Goal: Check status: Check status

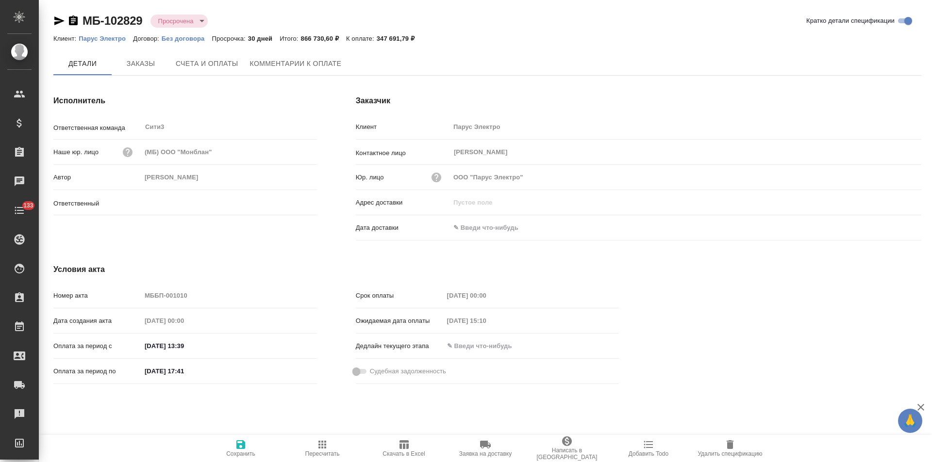
type input "Никитина Татьяна"
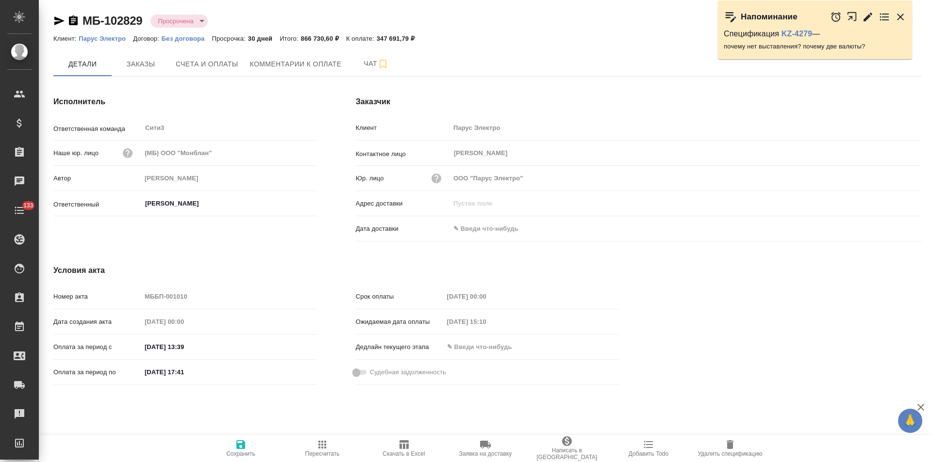
click at [197, 19] on body "🙏 .cls-1 fill:#fff; AWATERA Левченко Юлия Клиенты Спецификации Заказы Чаты 133 …" at bounding box center [466, 231] width 932 height 462
click at [181, 71] on button "Оплачена" at bounding box center [175, 69] width 35 height 11
type input "payed"
click at [797, 35] on link "KZ-4279" at bounding box center [796, 34] width 31 height 8
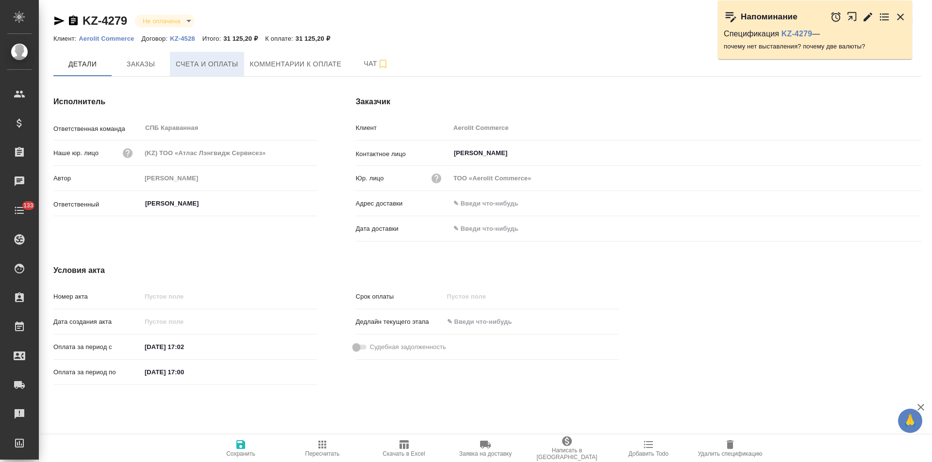
click at [226, 70] on button "Счета и оплаты" at bounding box center [207, 64] width 74 height 24
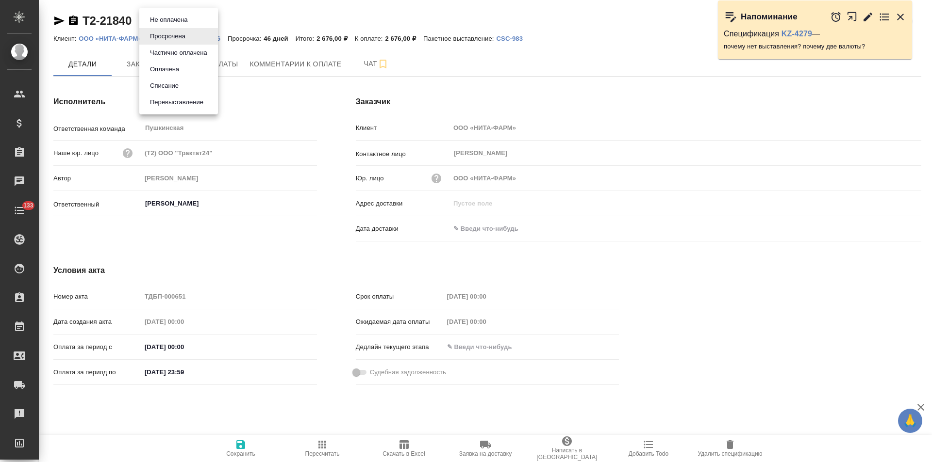
click at [192, 24] on body "🙏 .cls-1 fill:#fff; AWATERA [PERSON_NAME] Спецификации Заказы Чаты 133 Todo Про…" at bounding box center [466, 231] width 932 height 462
click at [72, 22] on div at bounding box center [466, 231] width 932 height 462
click at [72, 22] on icon "button" at bounding box center [73, 21] width 9 height 10
click at [189, 24] on body "🙏 .cls-1 fill:#fff; AWATERA Левченко Юлия Клиенты Спецификации Заказы 0 Чаты 13…" at bounding box center [466, 231] width 932 height 462
click at [188, 67] on li "Оплачена" at bounding box center [178, 69] width 79 height 16
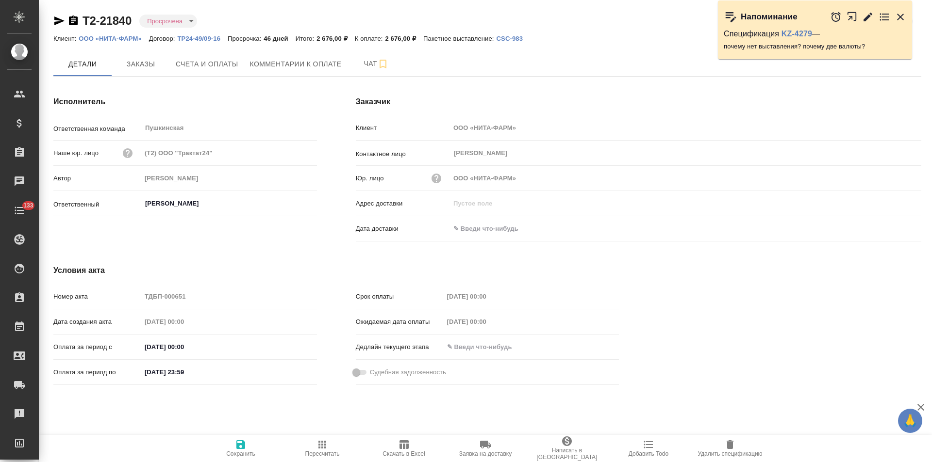
type input "payed"
click at [75, 20] on icon "button" at bounding box center [73, 21] width 9 height 10
click at [181, 18] on body "🙏 .cls-1 fill:#fff; AWATERA Левченко Юлия Клиенты Спецификации Заказы 0 Чаты 13…" at bounding box center [466, 231] width 932 height 462
click at [182, 68] on li "Оплачена" at bounding box center [178, 69] width 79 height 16
type input "payed"
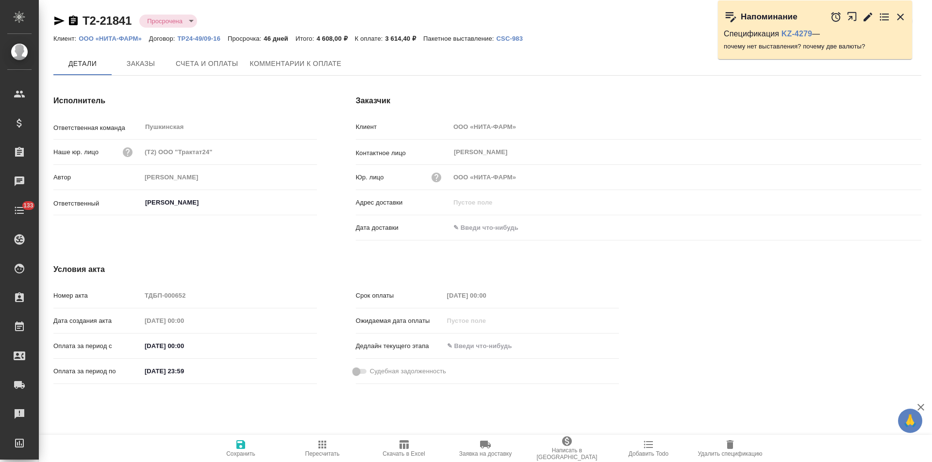
click at [74, 21] on icon "button" at bounding box center [73, 21] width 9 height 10
click at [186, 19] on body "🙏 .cls-1 fill:#fff; AWATERA [PERSON_NAME] Спецификации Заказы 0 Чаты 133 Todo П…" at bounding box center [466, 231] width 932 height 462
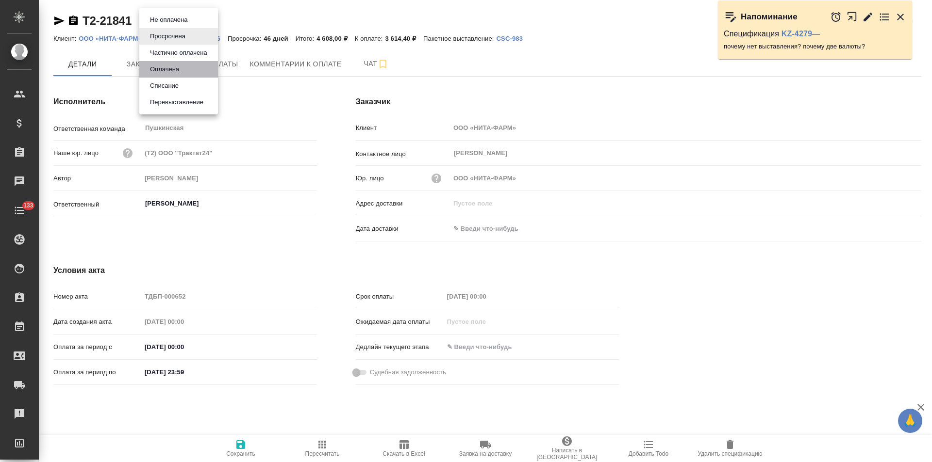
click at [188, 68] on li "Оплачена" at bounding box center [178, 69] width 79 height 16
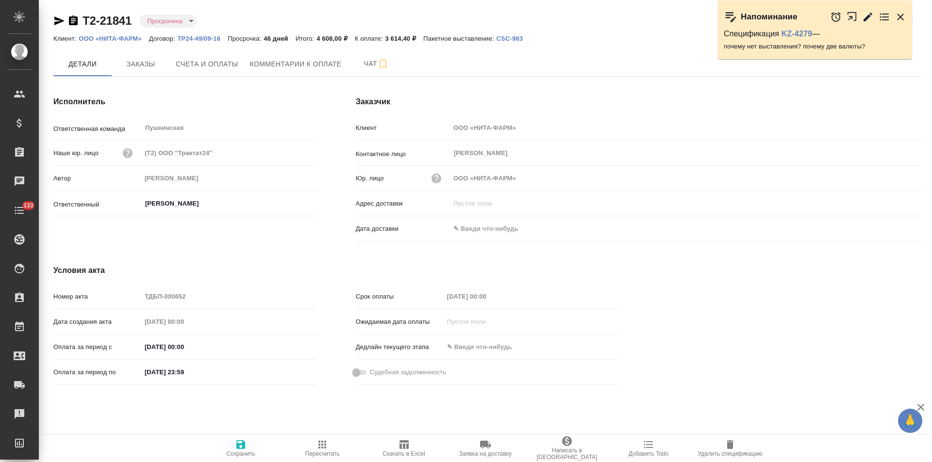
type input "payed"
click at [74, 19] on icon "button" at bounding box center [73, 21] width 9 height 10
click at [177, 21] on body "🙏 .cls-1 fill:#fff; AWATERA [PERSON_NAME] Спецификации Заказы 0 Чаты 133 Todo П…" at bounding box center [466, 231] width 932 height 462
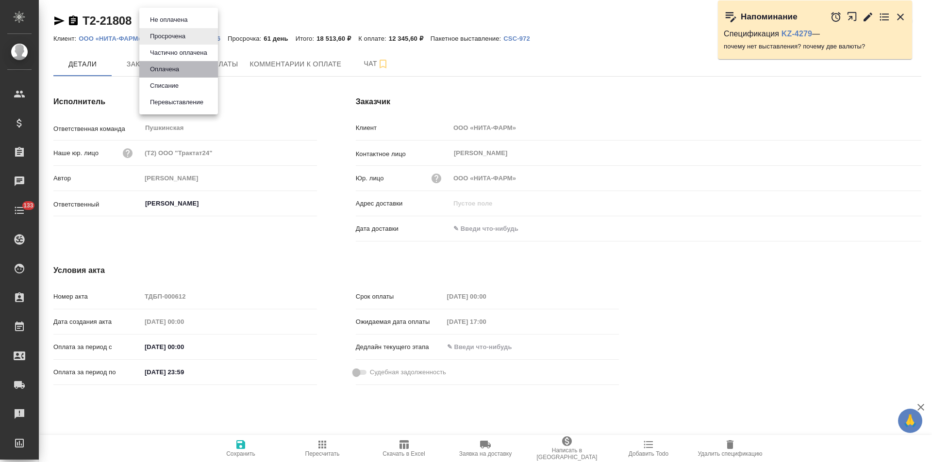
click at [177, 68] on button "Оплачена" at bounding box center [164, 69] width 35 height 11
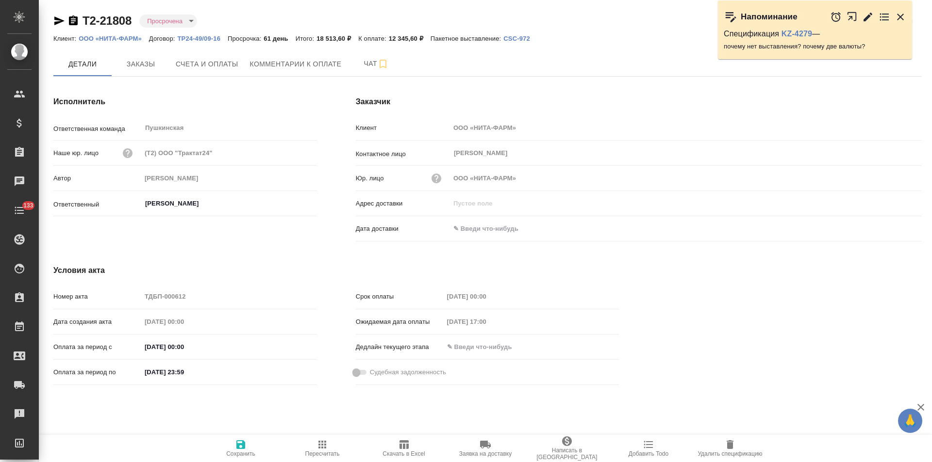
type input "payed"
click at [74, 20] on icon "button" at bounding box center [73, 21] width 9 height 10
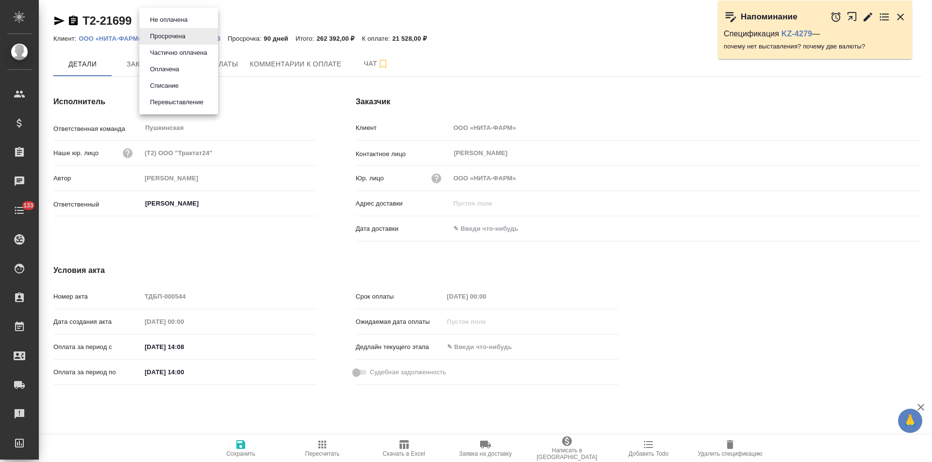
click at [183, 18] on body "🙏 .cls-1 fill:#fff; AWATERA Левченко Юлия Клиенты Спецификации Заказы 0 Чаты 13…" at bounding box center [466, 231] width 932 height 462
click at [177, 67] on button "Оплачена" at bounding box center [164, 69] width 35 height 11
type input "payed"
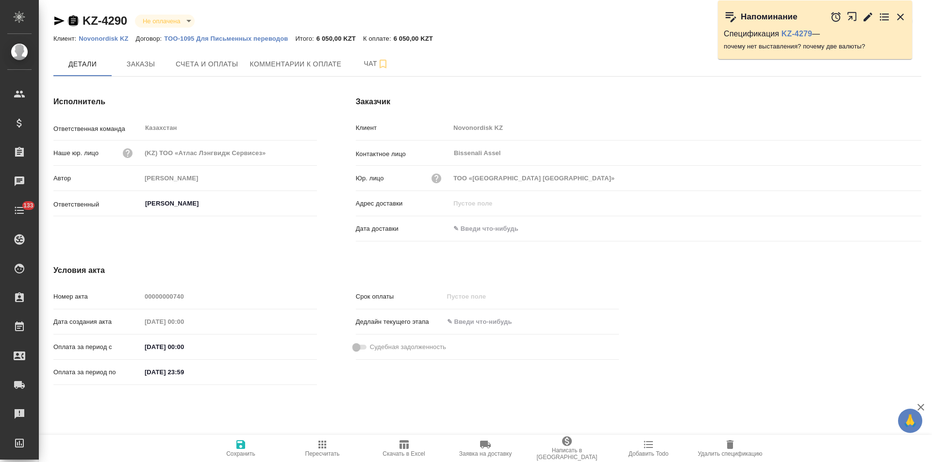
click at [76, 21] on icon "button" at bounding box center [73, 21] width 9 height 10
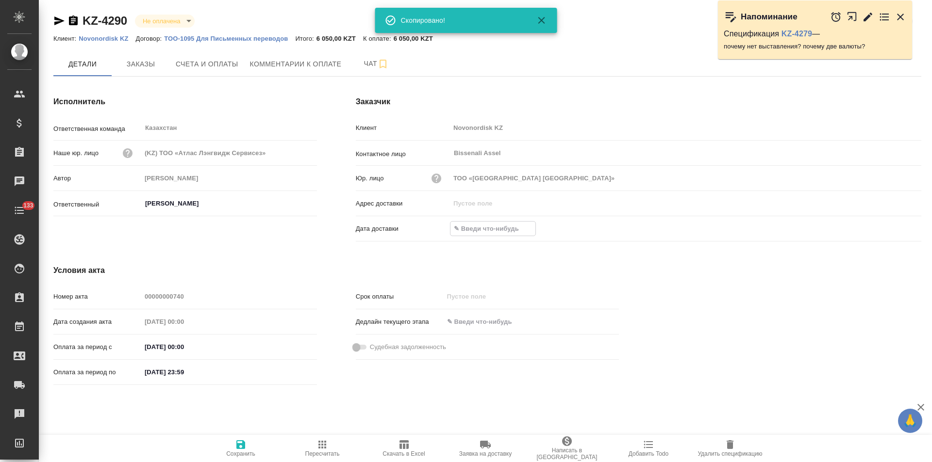
click at [472, 232] on input "text" at bounding box center [492, 229] width 85 height 14
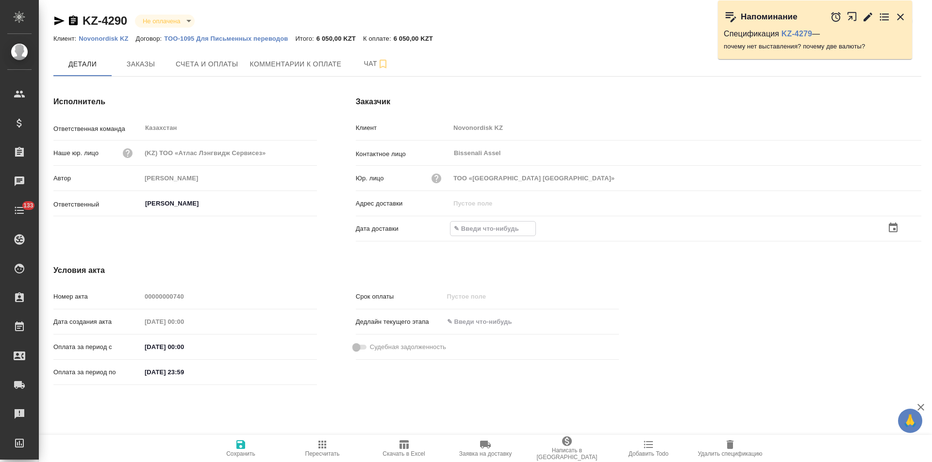
click at [897, 231] on icon "button" at bounding box center [893, 228] width 9 height 10
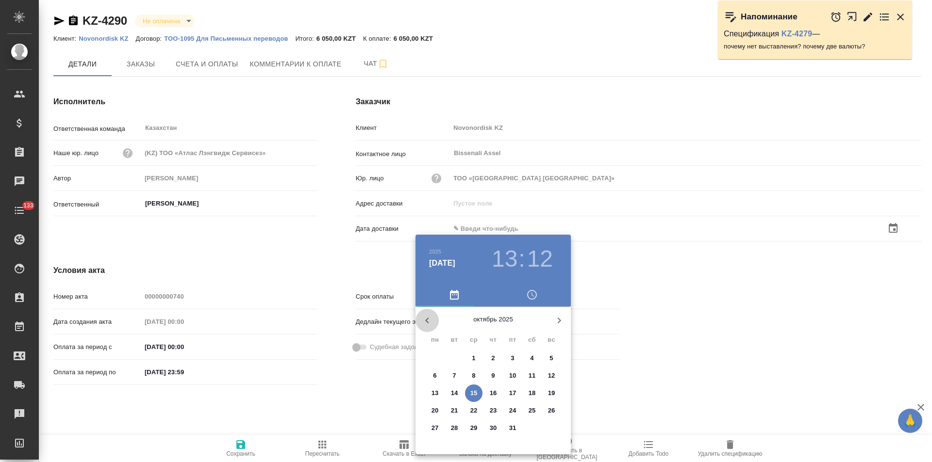
click at [428, 321] on icon "button" at bounding box center [427, 321] width 12 height 12
click at [559, 321] on icon "button" at bounding box center [559, 321] width 3 height 6
click at [511, 361] on p "3" at bounding box center [512, 359] width 3 height 10
type input "03.10.2025 13:12"
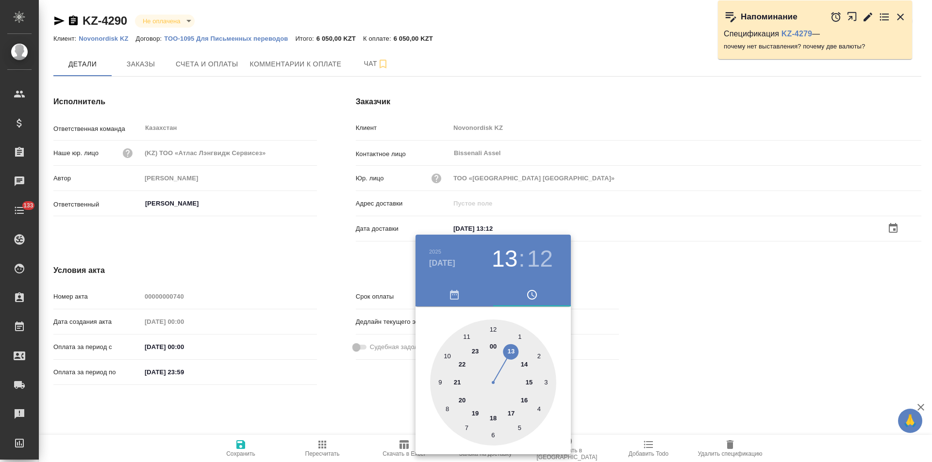
click at [244, 447] on div at bounding box center [466, 231] width 932 height 462
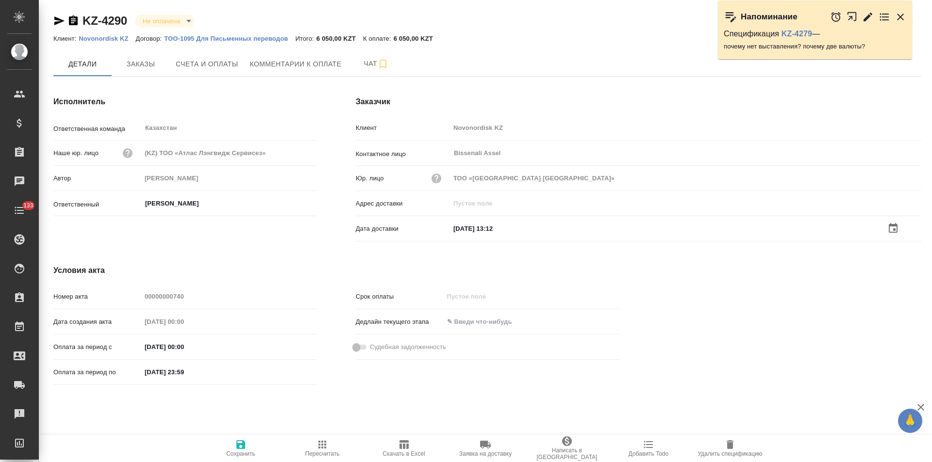
click at [238, 447] on icon "button" at bounding box center [240, 445] width 9 height 9
click at [75, 19] on icon "button" at bounding box center [73, 21] width 12 height 12
click at [491, 229] on input "text" at bounding box center [492, 229] width 85 height 14
click at [893, 226] on icon "button" at bounding box center [893, 228] width 9 height 10
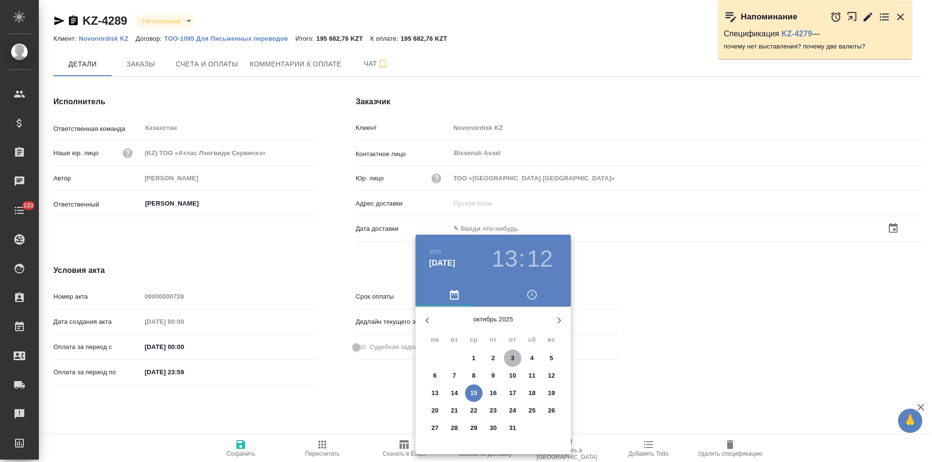
click at [513, 359] on p "3" at bounding box center [512, 359] width 3 height 10
type input "03.10.2025 13:12"
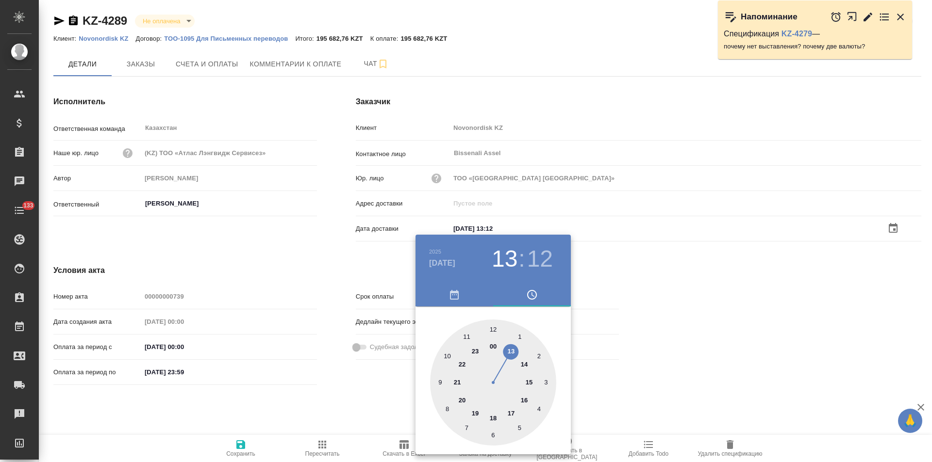
click at [335, 387] on div at bounding box center [466, 231] width 932 height 462
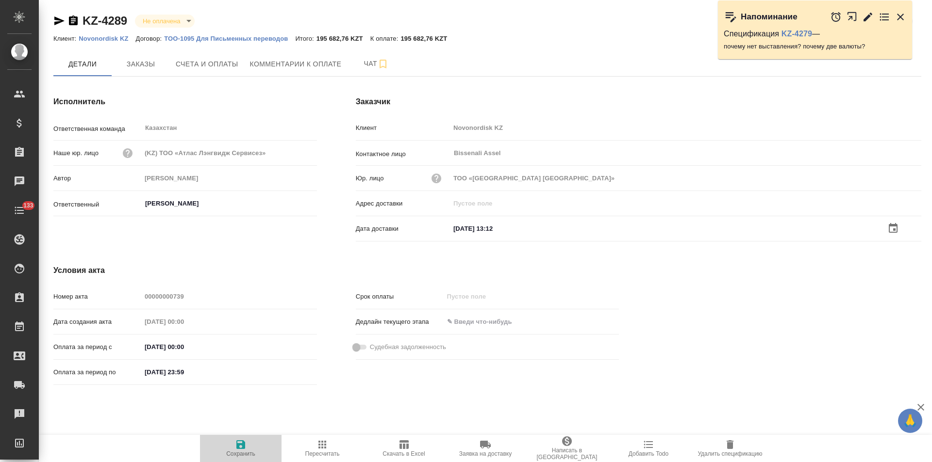
click at [245, 445] on icon "button" at bounding box center [240, 445] width 9 height 9
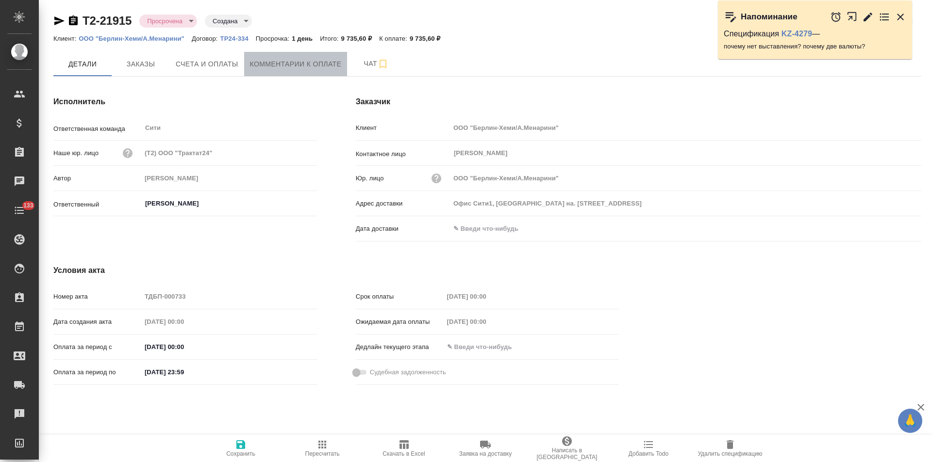
click at [268, 73] on button "Комментарии к оплате" at bounding box center [295, 64] width 103 height 24
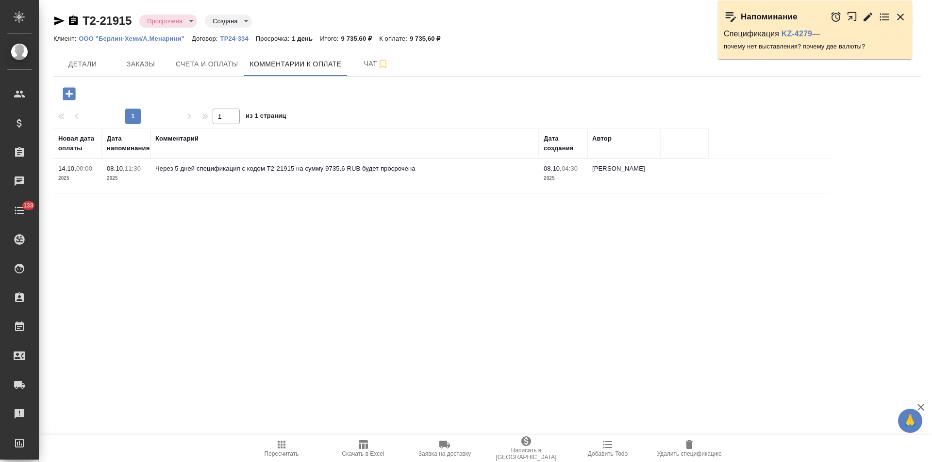
click at [86, 65] on span "Детали" at bounding box center [82, 64] width 47 height 12
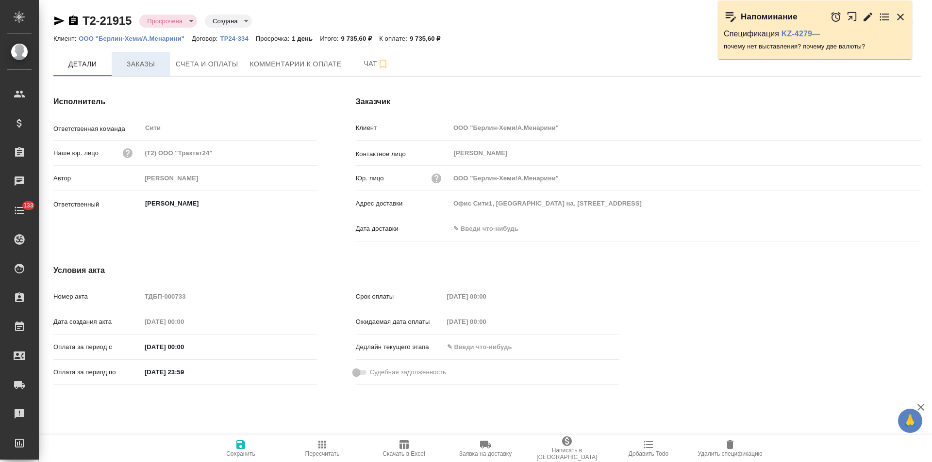
click at [142, 66] on span "Заказы" at bounding box center [140, 64] width 47 height 12
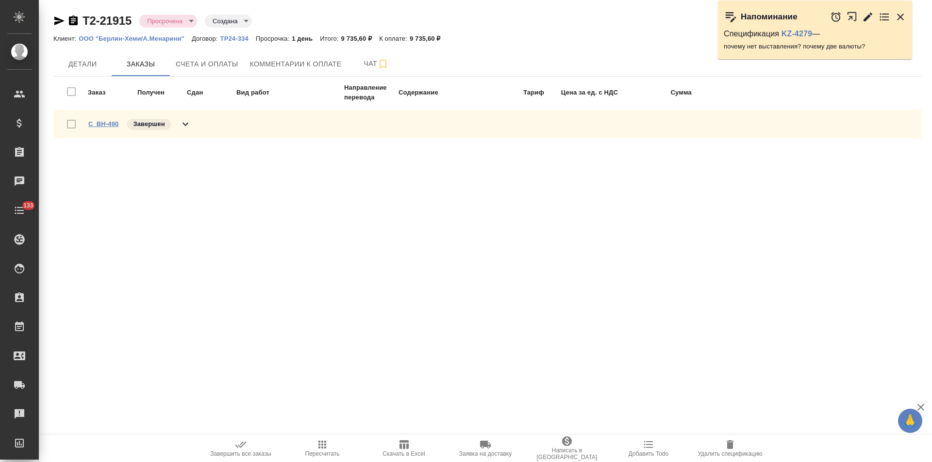
click at [107, 124] on link "C_BH-490" at bounding box center [103, 123] width 30 height 7
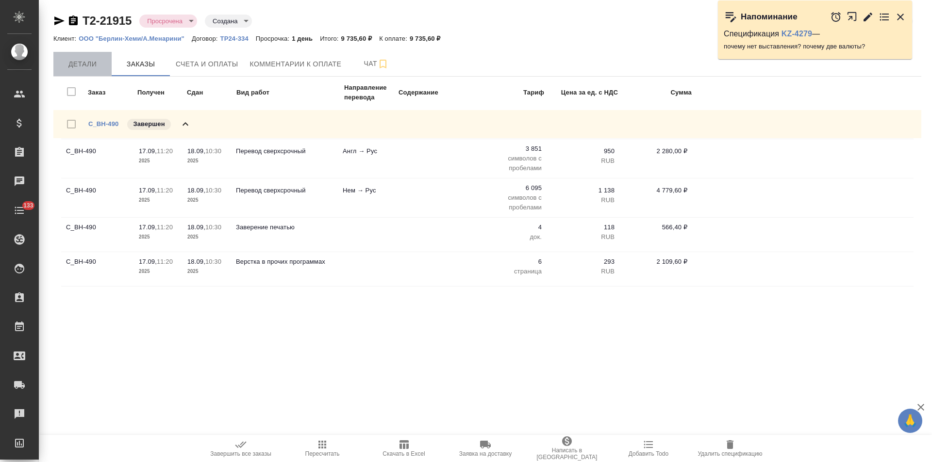
click at [85, 66] on span "Детали" at bounding box center [82, 64] width 47 height 12
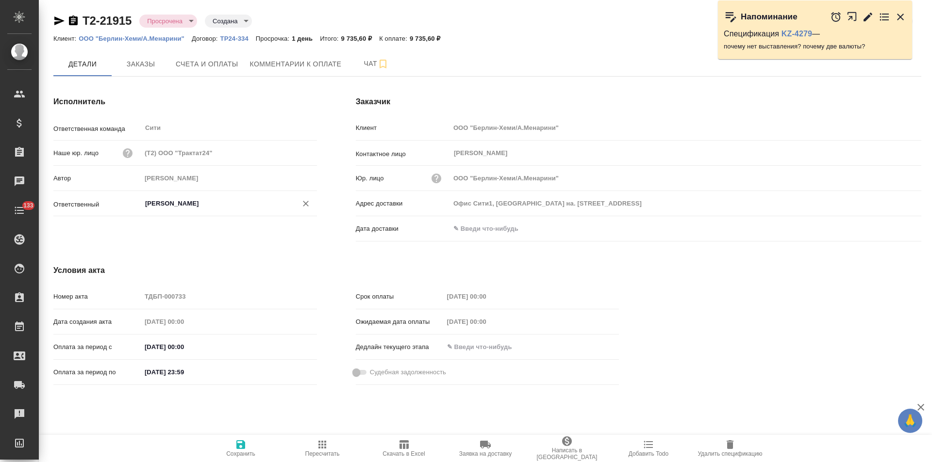
click at [161, 204] on input "Димитриева Юлия" at bounding box center [212, 204] width 137 height 12
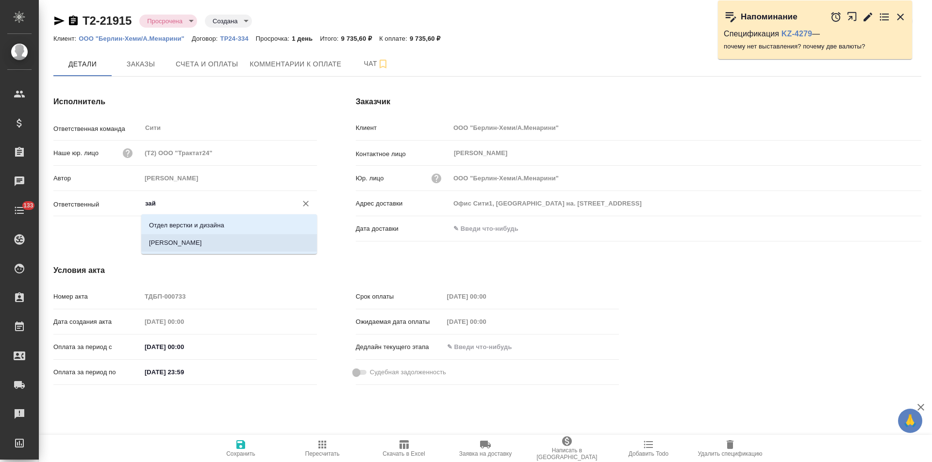
click at [188, 247] on li "Зайцева Светлана" at bounding box center [229, 242] width 176 height 17
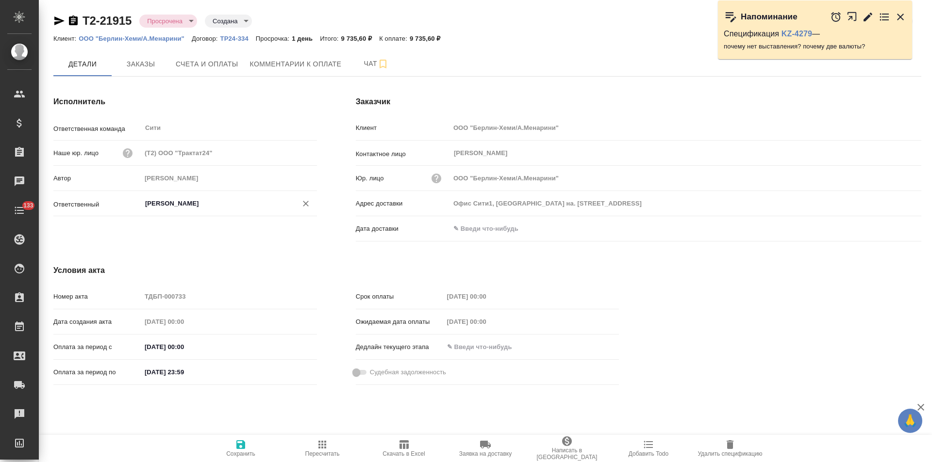
type input "[PERSON_NAME]"
click at [239, 445] on icon "button" at bounding box center [240, 445] width 9 height 9
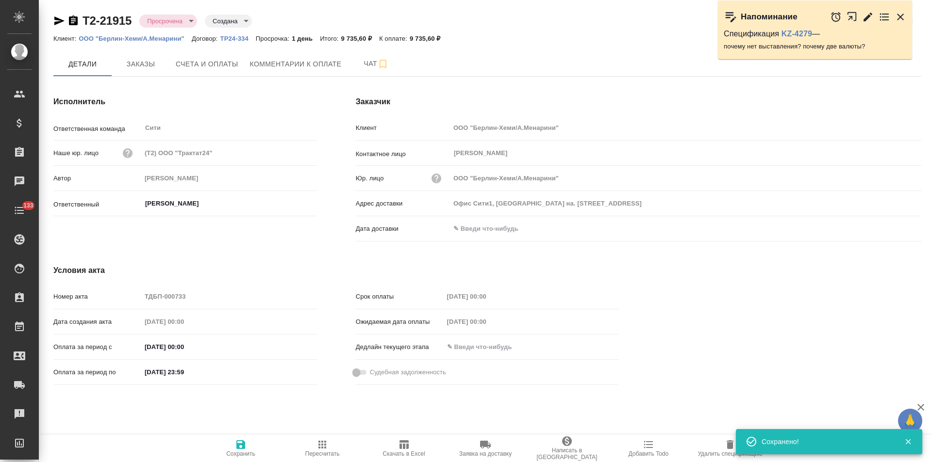
click at [59, 20] on icon "button" at bounding box center [59, 20] width 10 height 9
click at [59, 18] on icon "button" at bounding box center [59, 20] width 10 height 9
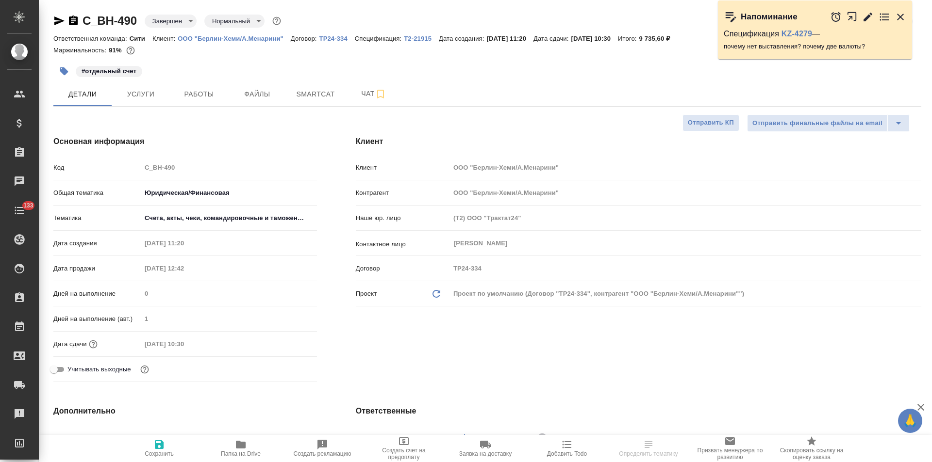
select select "RU"
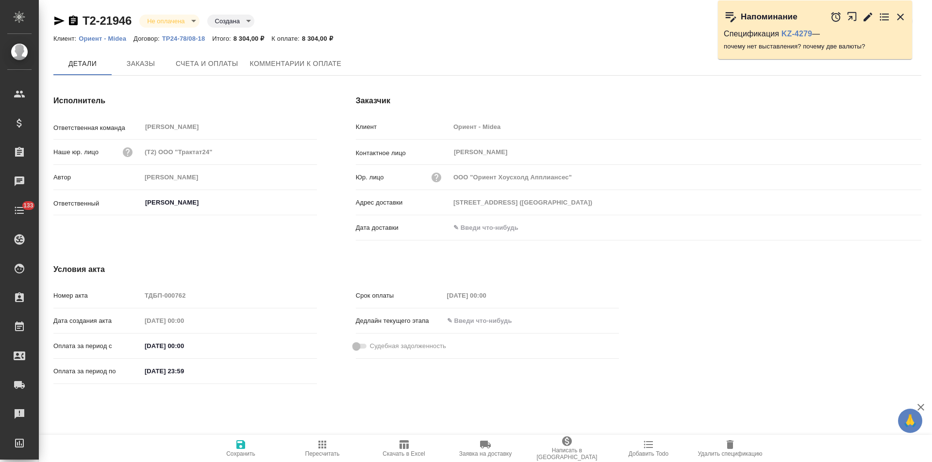
click at [59, 21] on icon "button" at bounding box center [59, 20] width 10 height 9
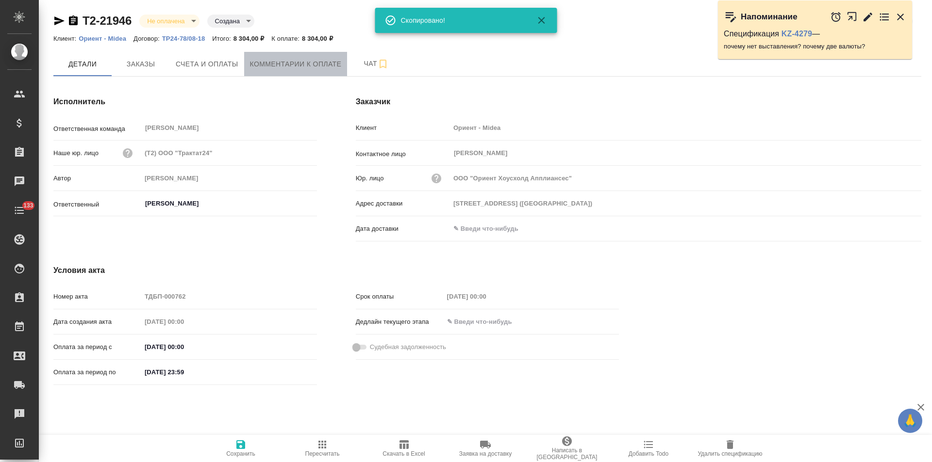
click at [279, 67] on span "Комментарии к оплате" at bounding box center [296, 64] width 92 height 12
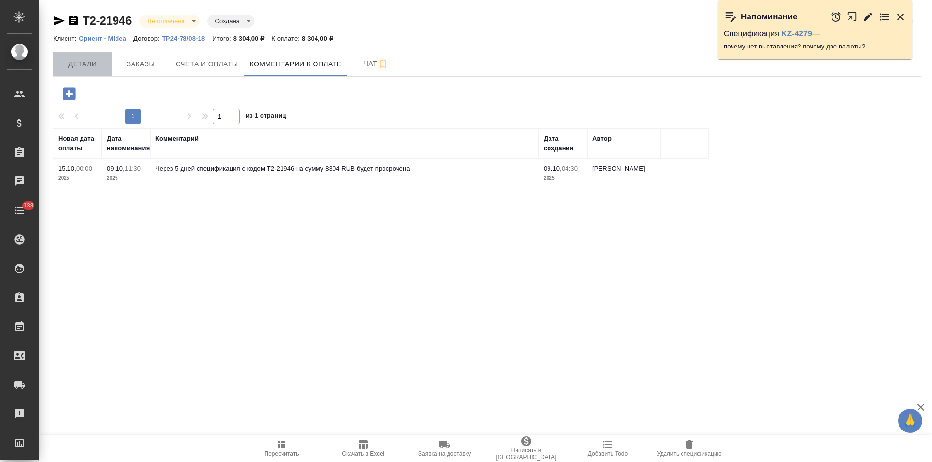
click at [99, 66] on span "Детали" at bounding box center [82, 64] width 47 height 12
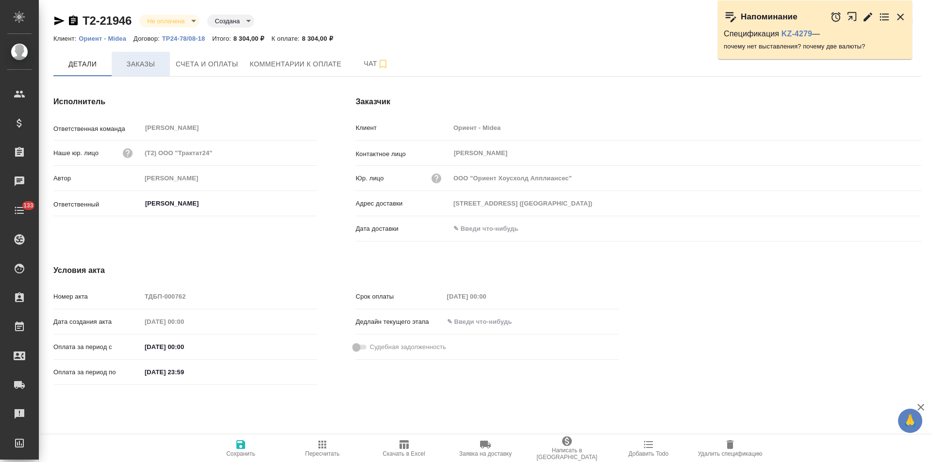
click at [137, 68] on span "Заказы" at bounding box center [140, 64] width 47 height 12
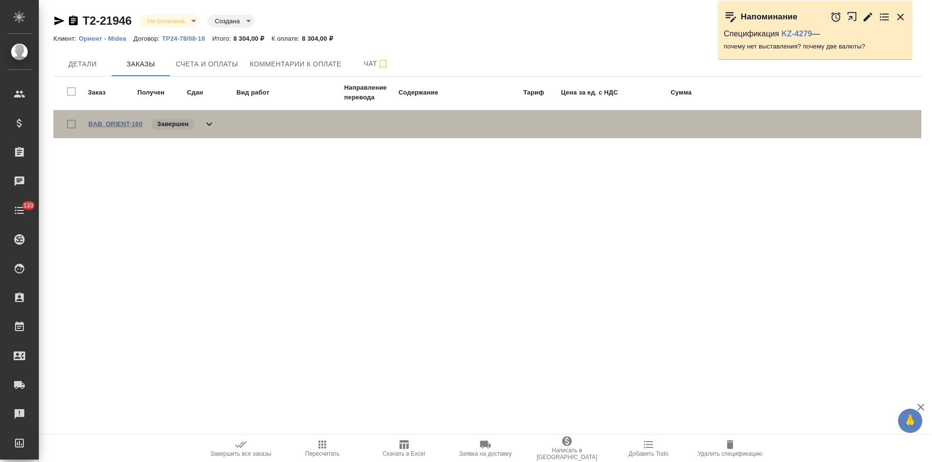
click at [115, 125] on link "BAB_ORIENT-160" at bounding box center [115, 123] width 54 height 7
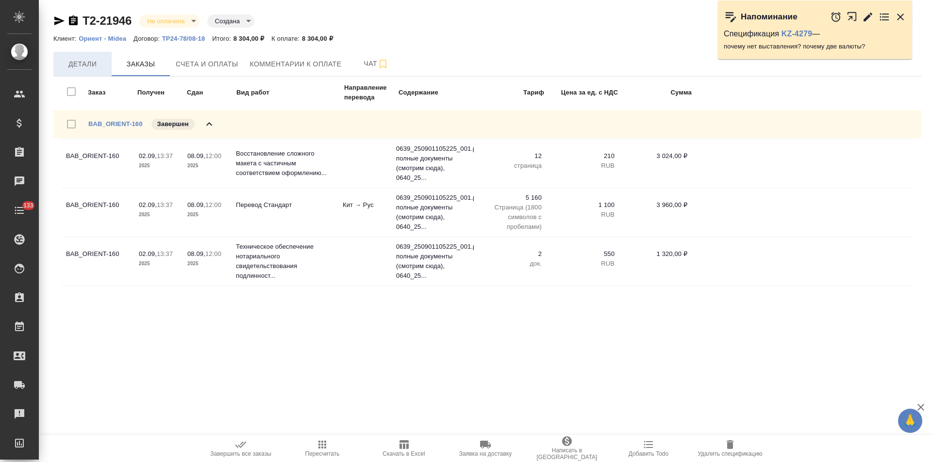
click at [75, 64] on span "Детали" at bounding box center [82, 64] width 47 height 12
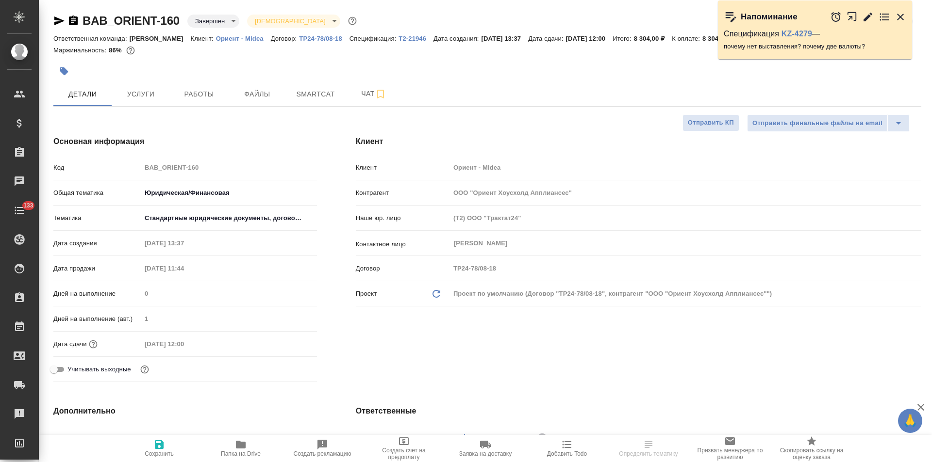
select select "RU"
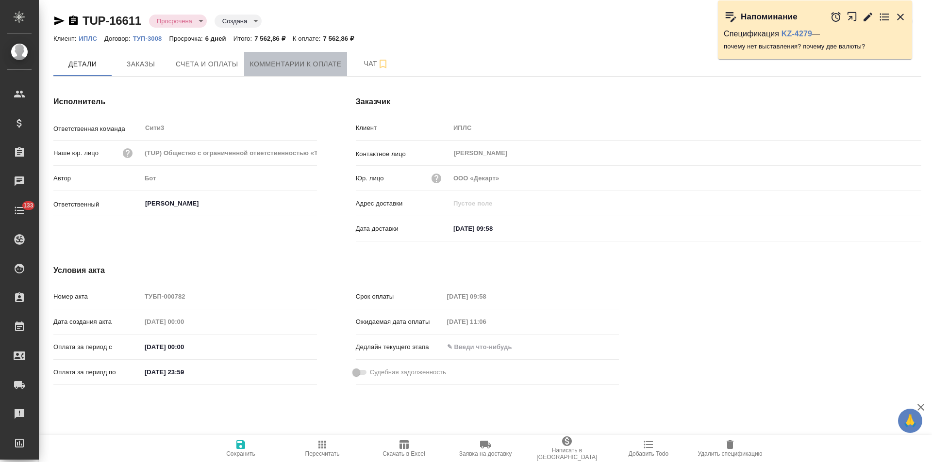
click at [277, 71] on button "Комментарии к оплате" at bounding box center [295, 64] width 103 height 24
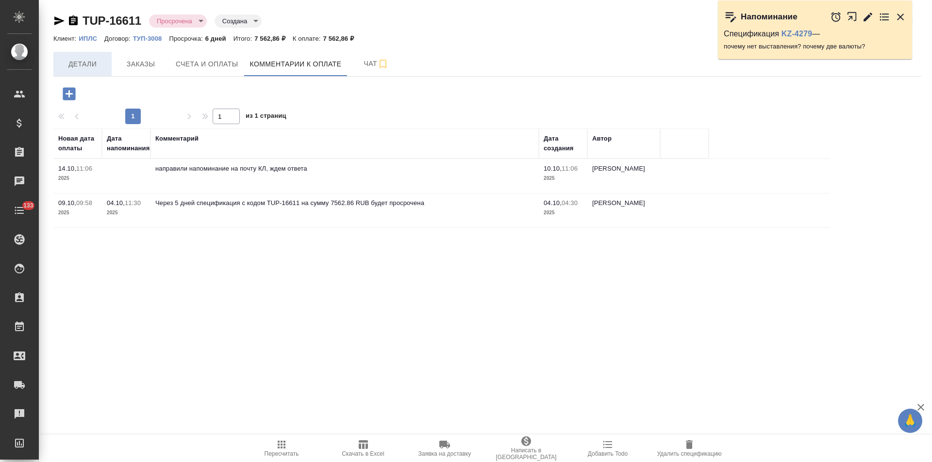
click at [75, 65] on span "Детали" at bounding box center [82, 64] width 47 height 12
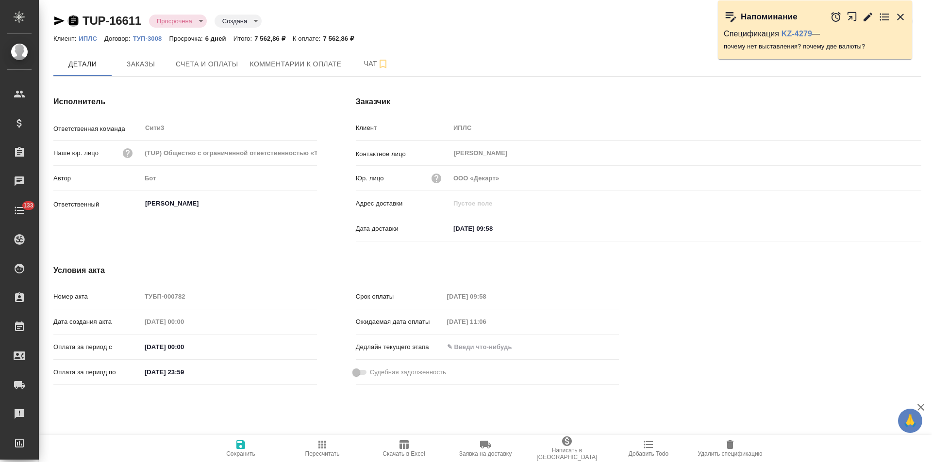
click at [73, 23] on icon "button" at bounding box center [73, 21] width 12 height 12
click at [59, 22] on icon "button" at bounding box center [59, 20] width 10 height 9
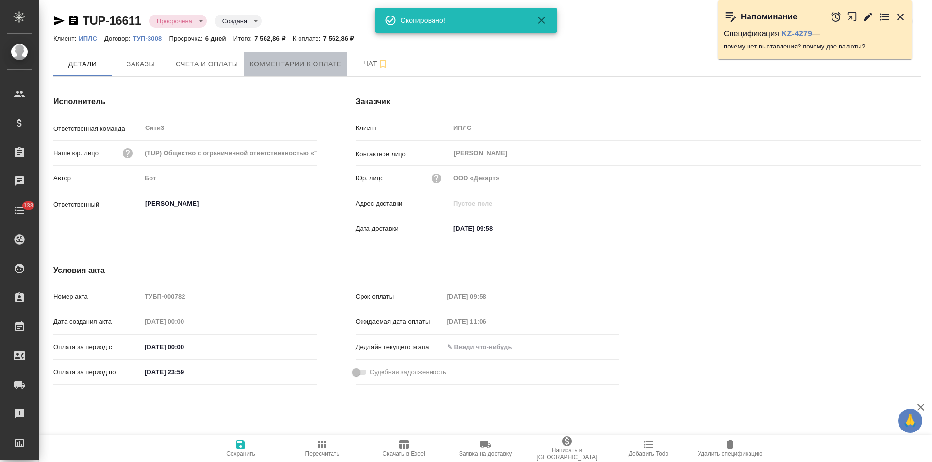
click at [262, 66] on span "Комментарии к оплате" at bounding box center [296, 64] width 92 height 12
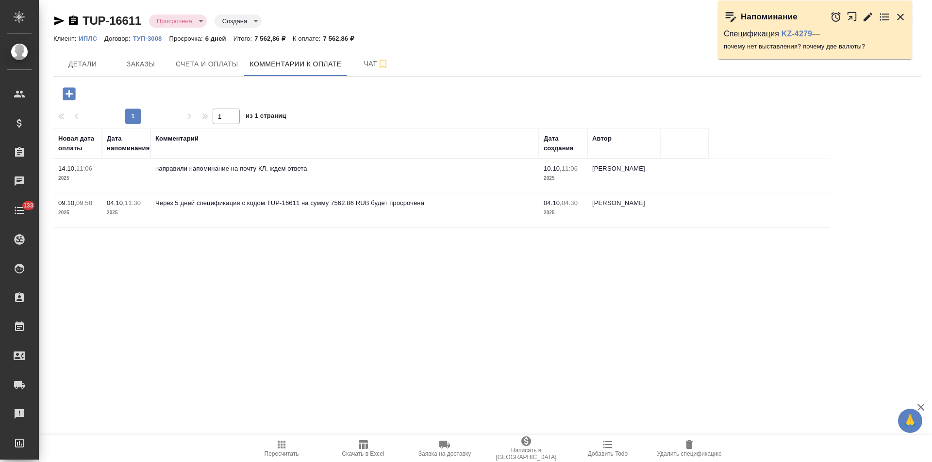
click at [58, 19] on icon "button" at bounding box center [59, 20] width 10 height 9
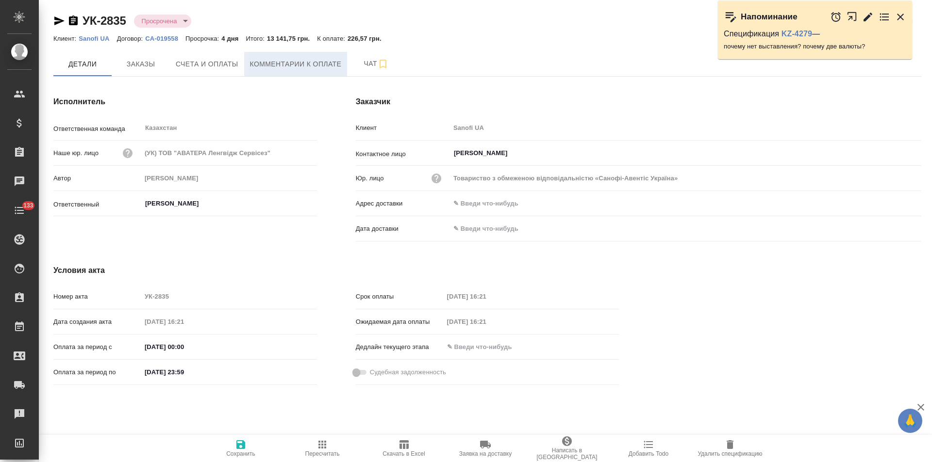
click at [320, 70] on button "Комментарии к оплате" at bounding box center [295, 64] width 103 height 24
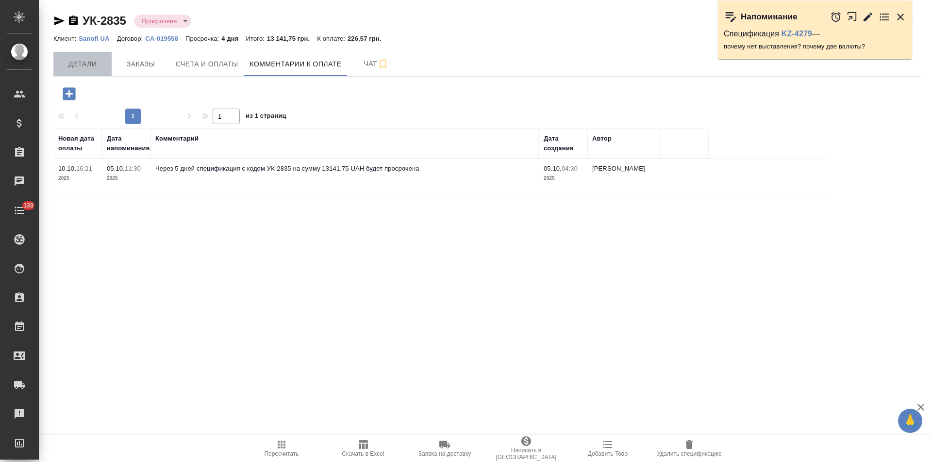
click at [100, 66] on span "Детали" at bounding box center [82, 64] width 47 height 12
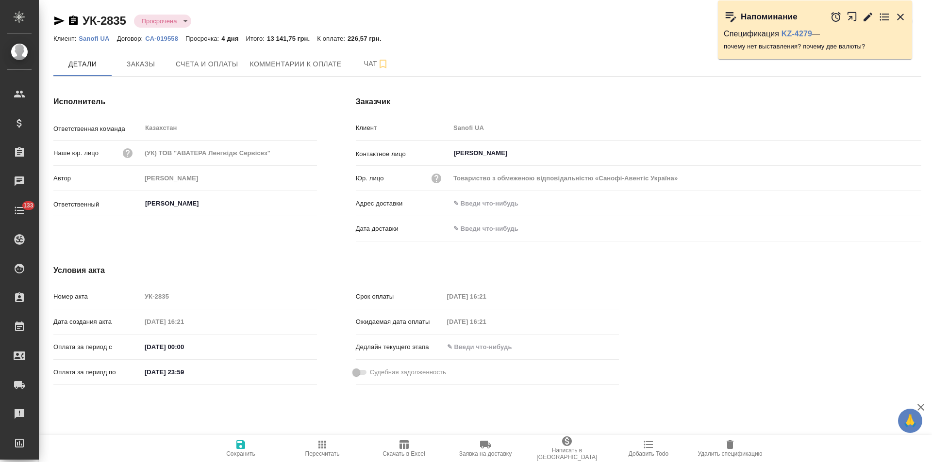
click at [74, 23] on icon "button" at bounding box center [73, 21] width 9 height 10
click at [58, 20] on icon "button" at bounding box center [59, 20] width 10 height 9
click at [306, 61] on span "Комментарии к оплате" at bounding box center [296, 64] width 92 height 12
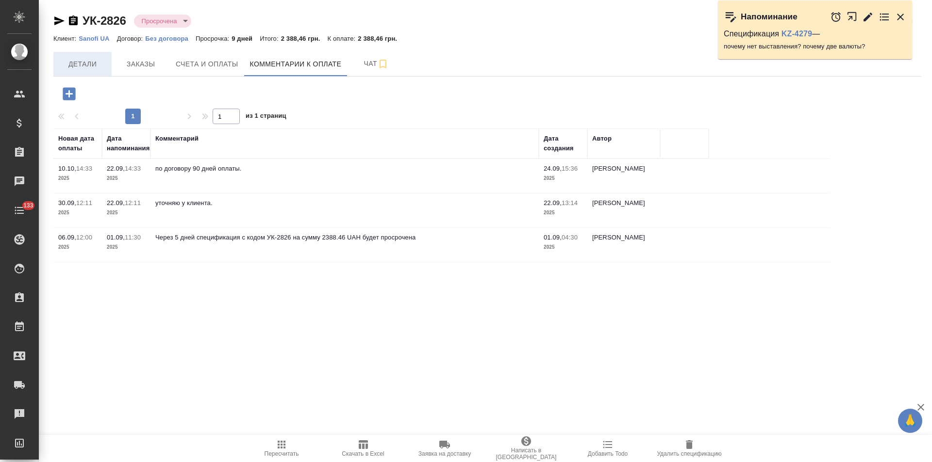
click at [90, 67] on span "Детали" at bounding box center [82, 64] width 47 height 12
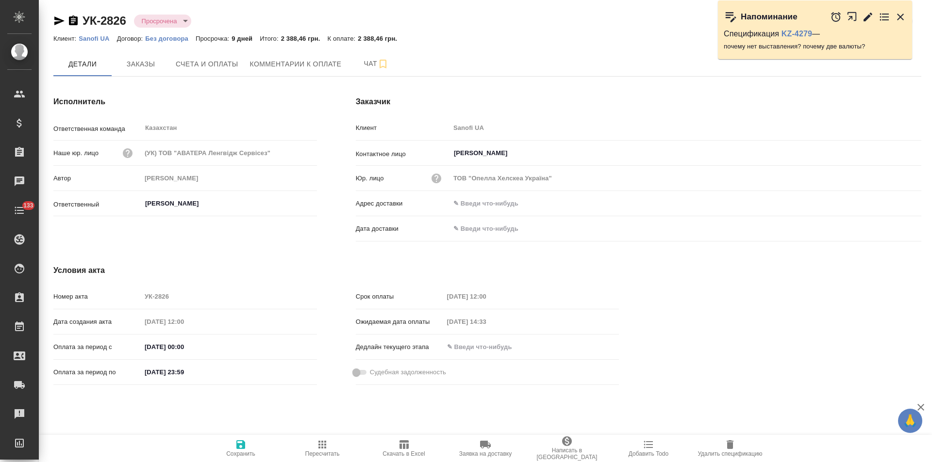
drag, startPoint x: 72, startPoint y: 22, endPoint x: 346, endPoint y: 6, distance: 274.2
click at [75, 22] on icon "button" at bounding box center [73, 21] width 9 height 10
click at [56, 21] on icon "button" at bounding box center [59, 21] width 12 height 12
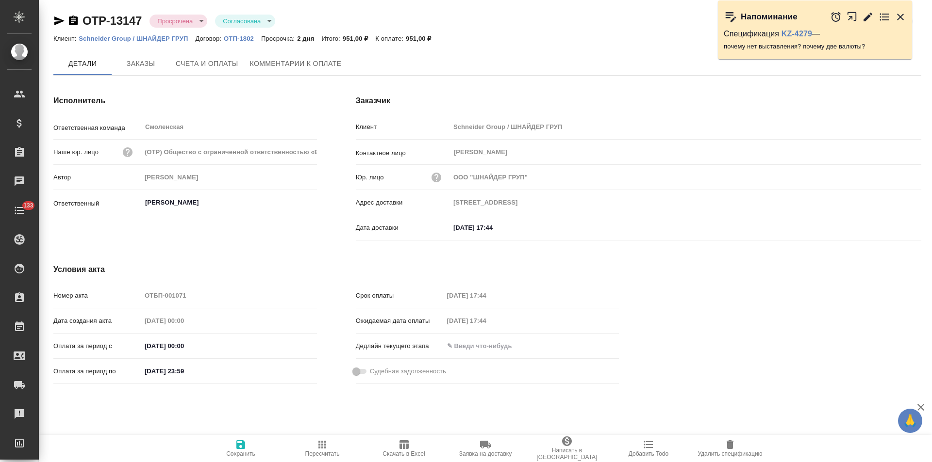
type input "[STREET_ADDRESS]"
click at [288, 70] on button "Комментарии к оплате" at bounding box center [295, 64] width 103 height 24
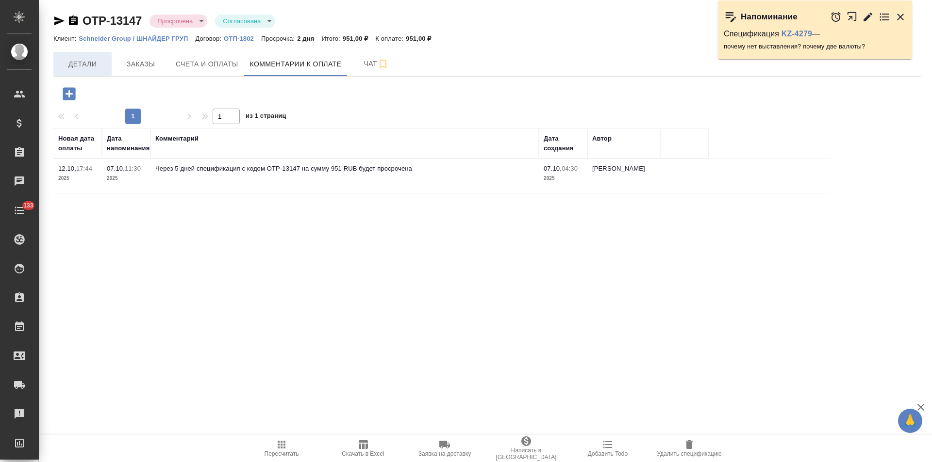
click at [89, 66] on span "Детали" at bounding box center [82, 64] width 47 height 12
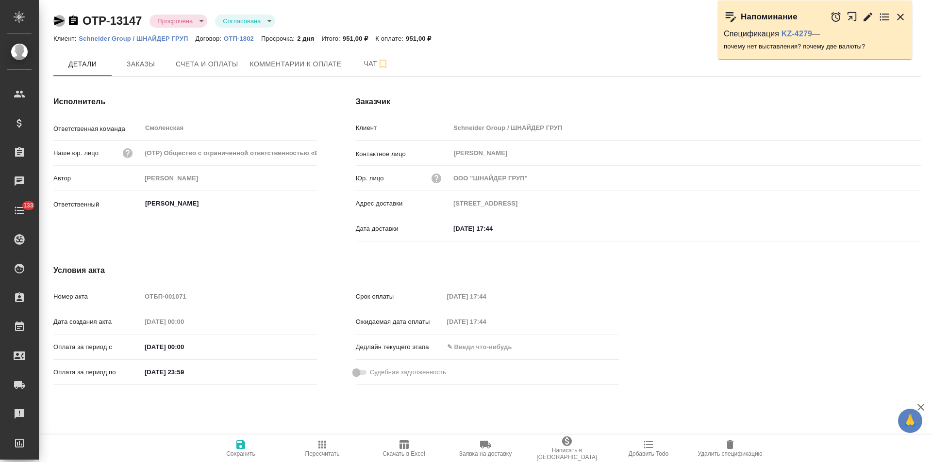
click at [60, 20] on icon "button" at bounding box center [59, 20] width 10 height 9
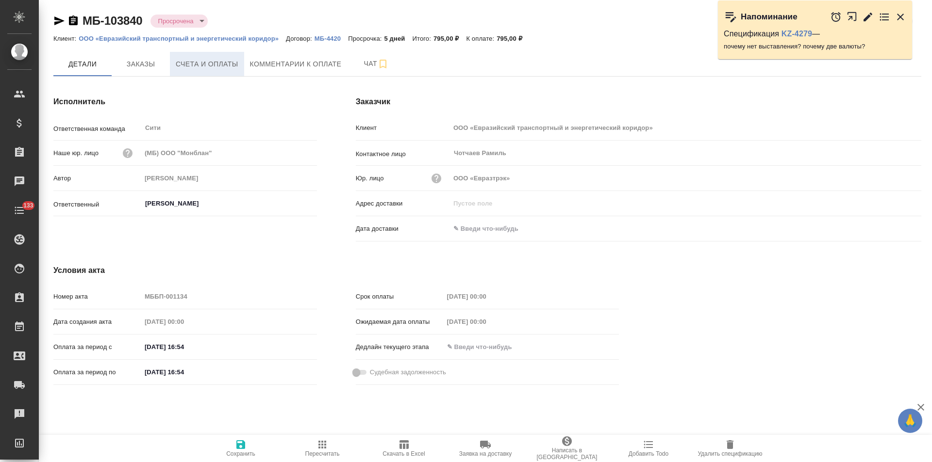
click at [220, 72] on button "Счета и оплаты" at bounding box center [207, 64] width 74 height 24
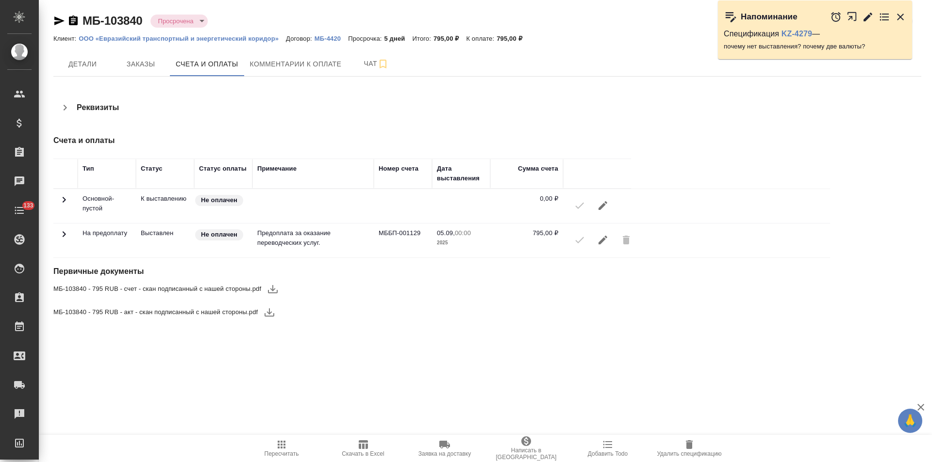
click at [74, 22] on icon "button" at bounding box center [73, 21] width 9 height 10
click at [190, 23] on body "🙏 .cls-1 fill:#fff; AWATERA Левченко Юлия Клиенты Спецификации Заказы 0 Чаты 13…" at bounding box center [466, 231] width 932 height 462
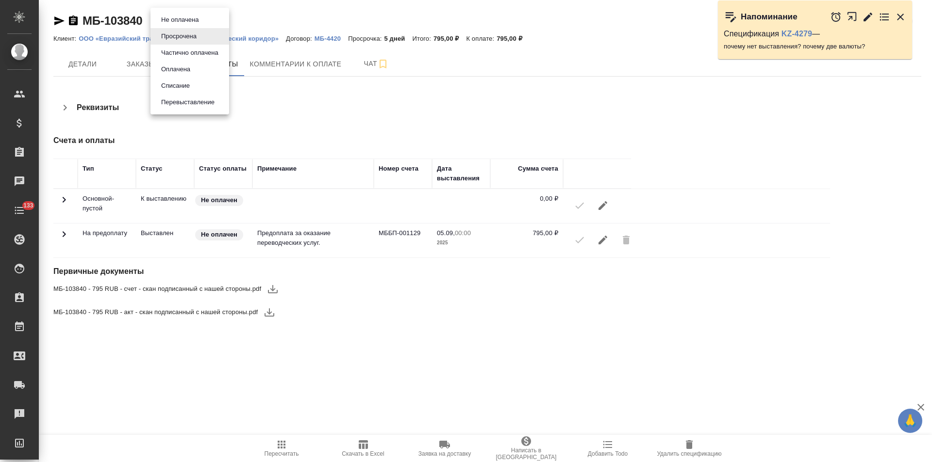
click at [63, 22] on div at bounding box center [466, 231] width 932 height 462
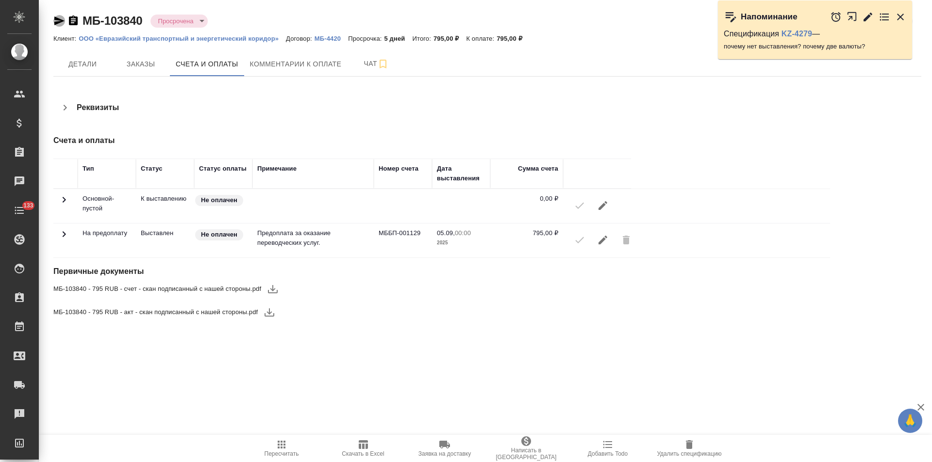
click at [56, 22] on icon "button" at bounding box center [59, 20] width 10 height 9
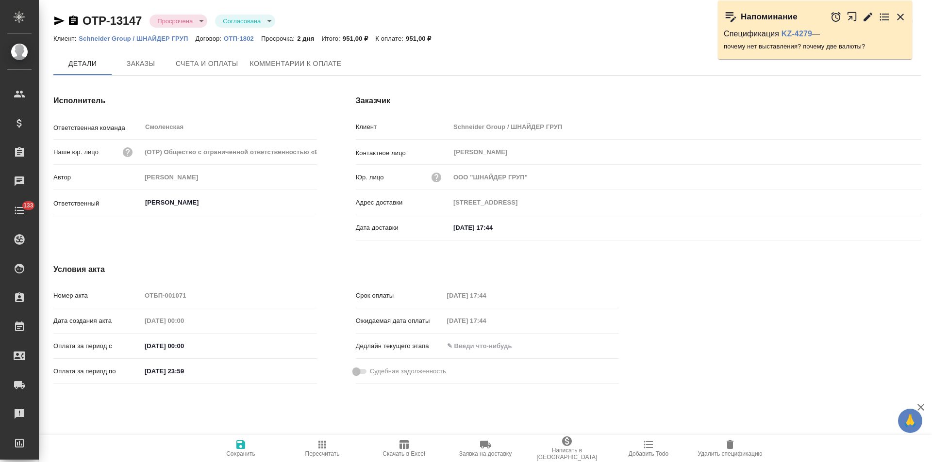
click at [232, 58] on span "Счета и оплаты" at bounding box center [207, 64] width 63 height 12
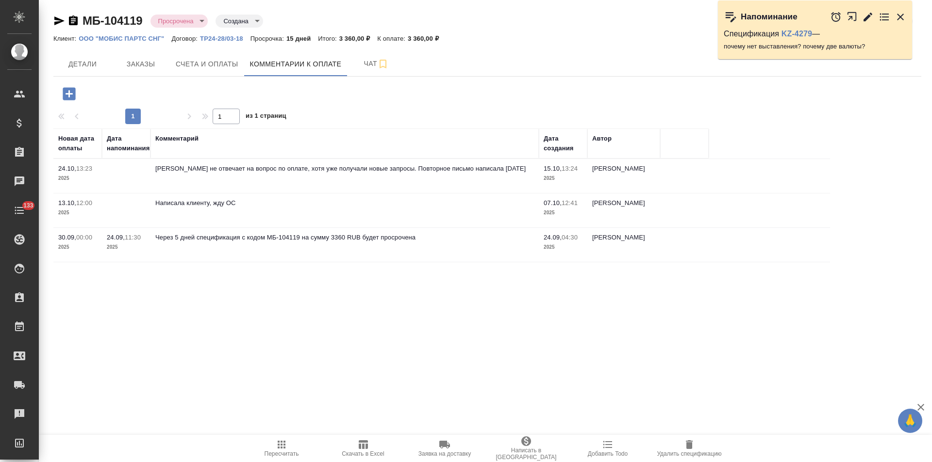
click at [144, 39] on p "ООО "МОБИС ПАРТС СНГ"" at bounding box center [125, 38] width 93 height 7
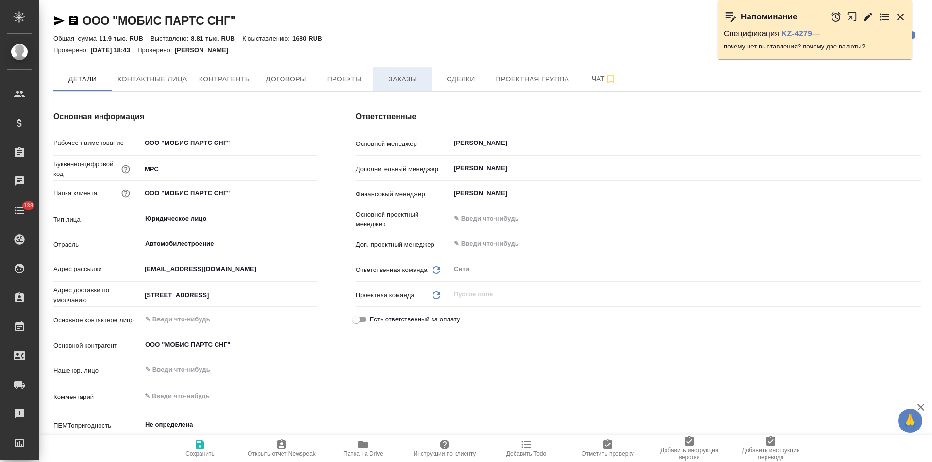
click at [401, 86] on button "Заказы" at bounding box center [402, 79] width 58 height 24
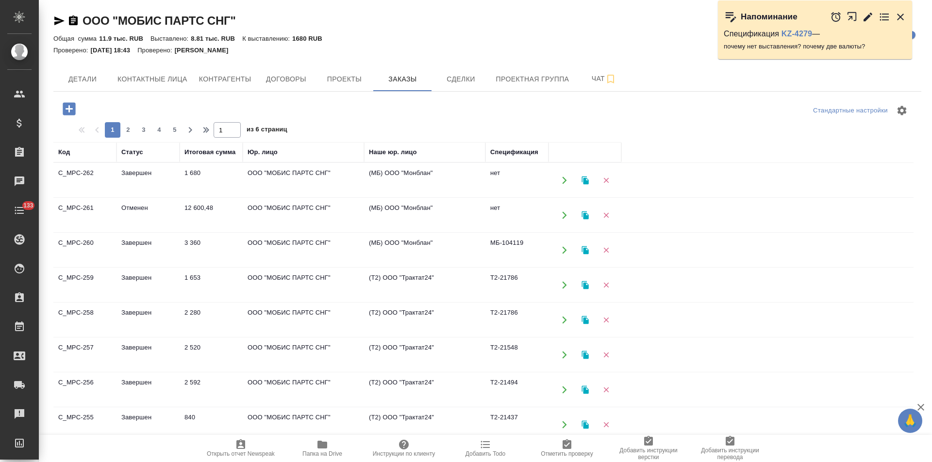
click at [434, 187] on td "(МБ) ООО "Монблан"" at bounding box center [424, 181] width 121 height 34
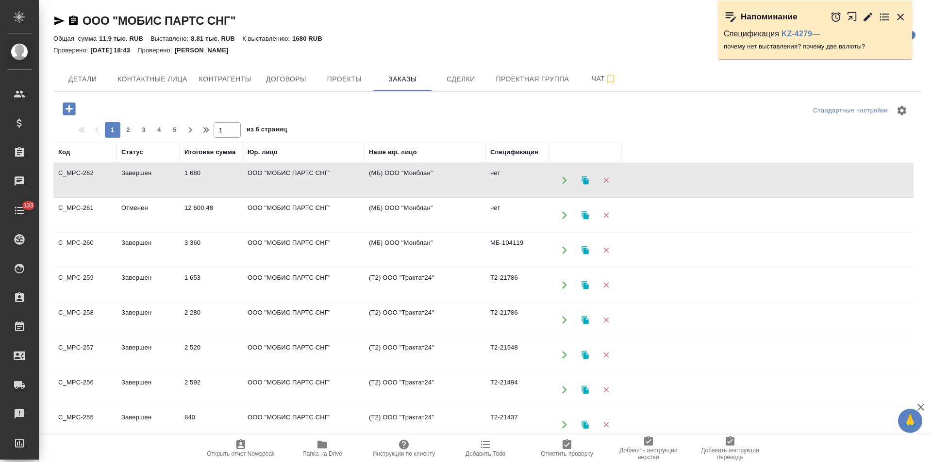
click at [434, 187] on td "(МБ) ООО "Монблан"" at bounding box center [424, 181] width 121 height 34
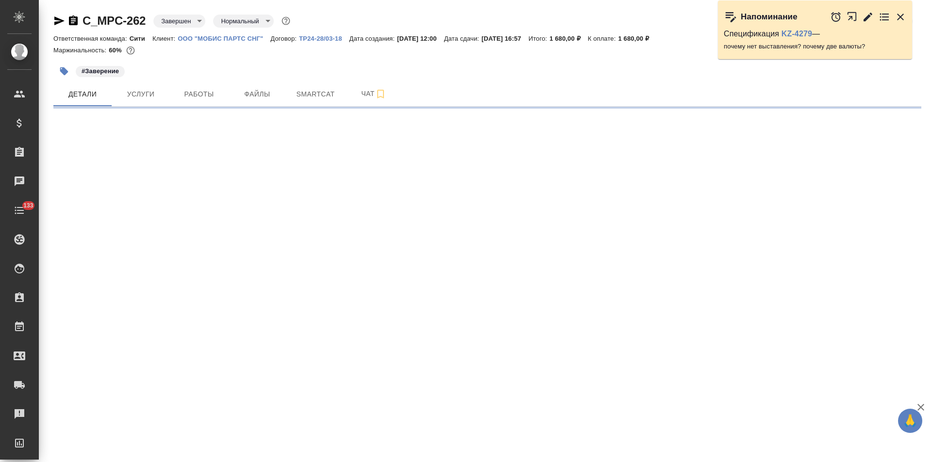
select select "RU"
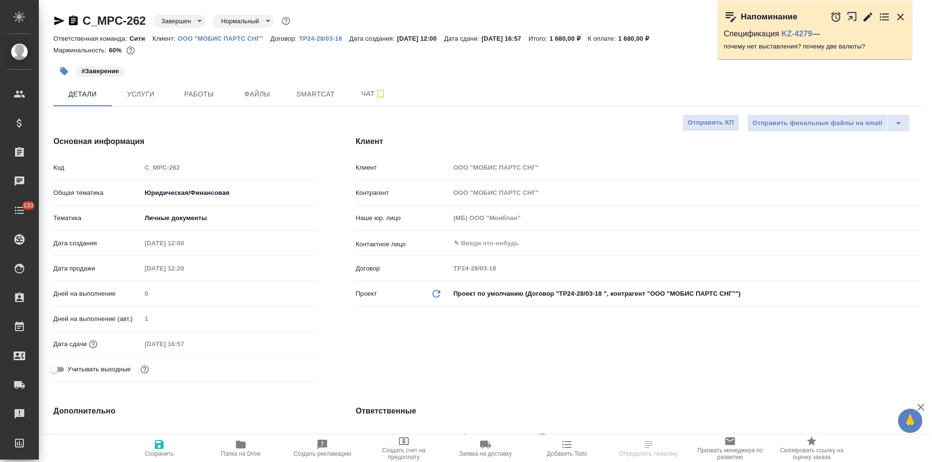
type textarea "x"
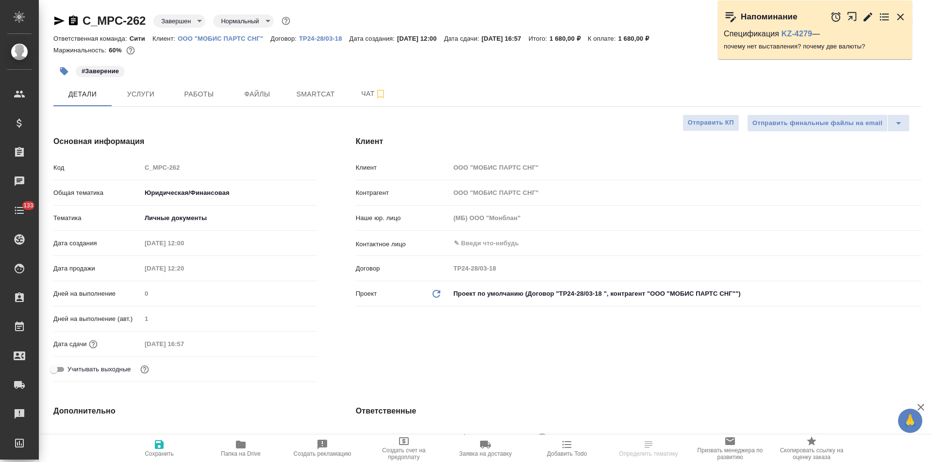
type textarea "x"
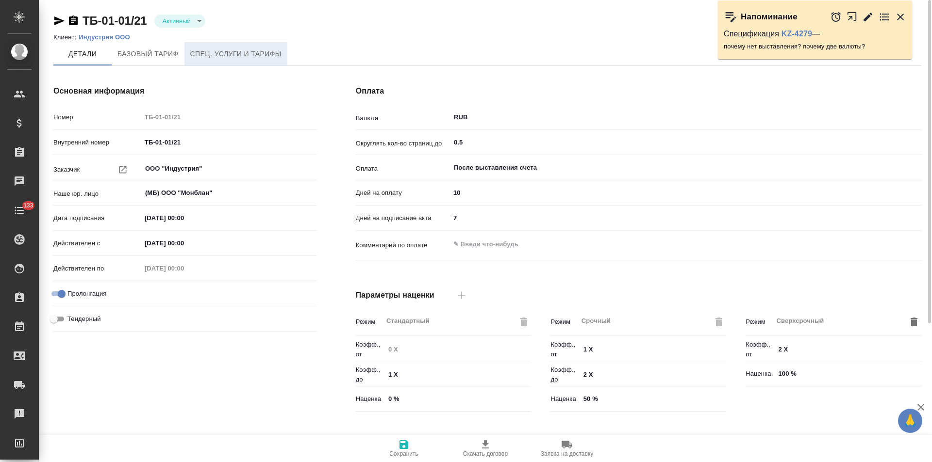
click at [260, 58] on span "Спец. услуги и тарифы" at bounding box center [235, 54] width 91 height 12
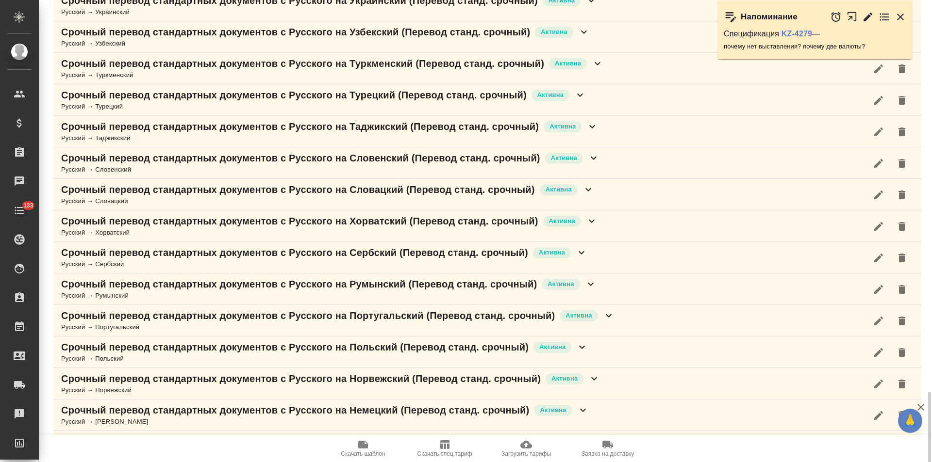
scroll to position [493, 0]
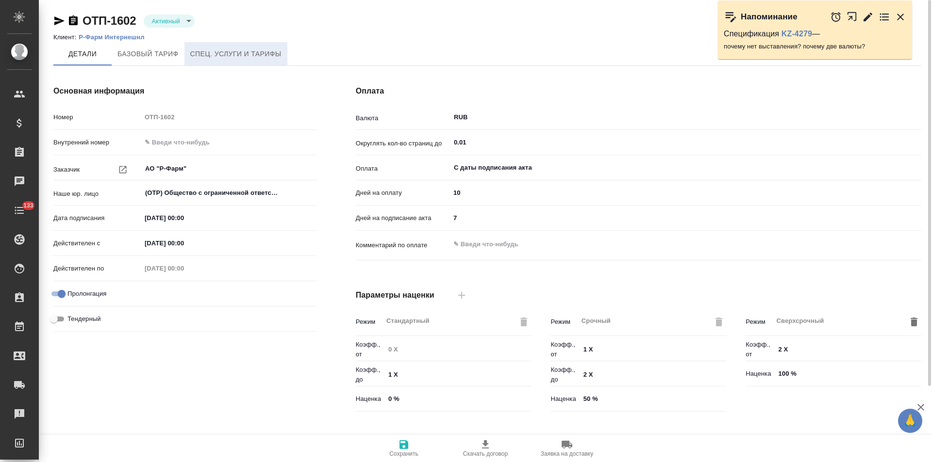
click at [239, 60] on button "Спец. услуги и тарифы" at bounding box center [235, 53] width 103 height 23
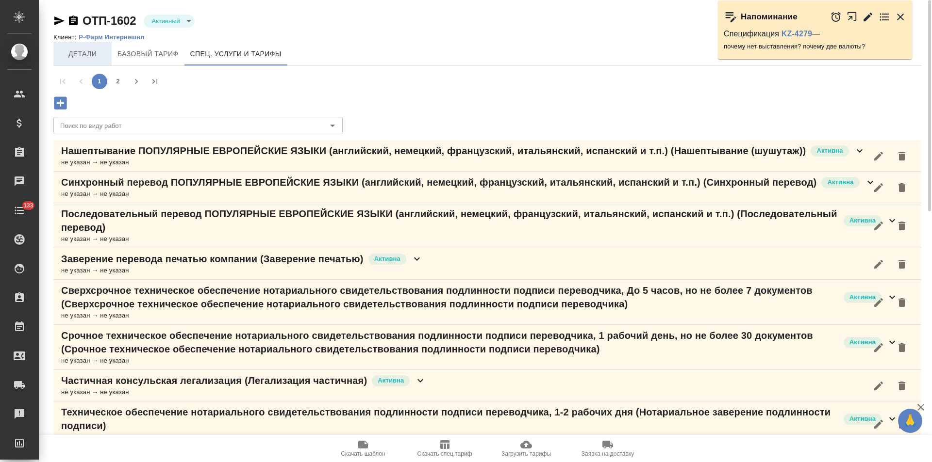
click at [85, 54] on span "Детали" at bounding box center [82, 54] width 47 height 12
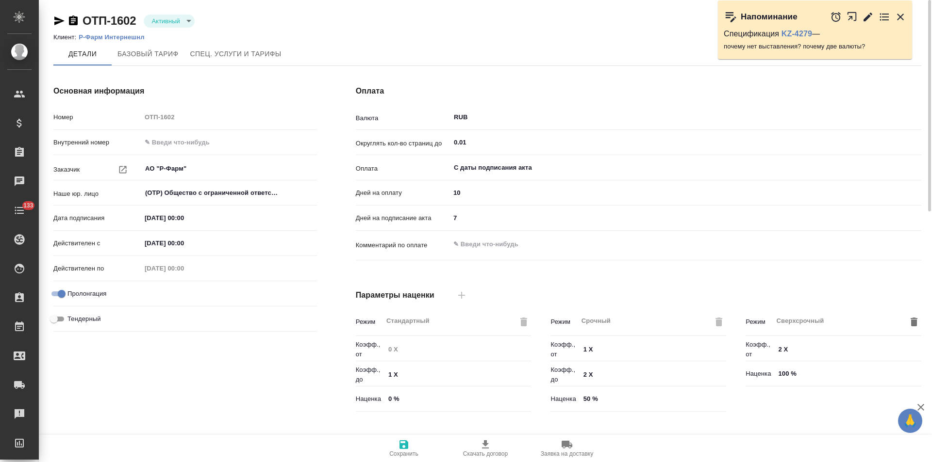
scroll to position [198, 0]
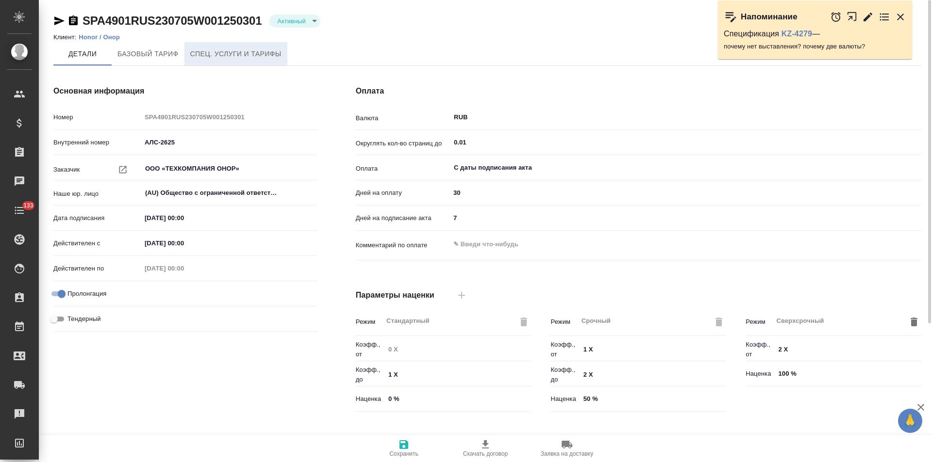
click at [234, 60] on button "Спец. услуги и тарифы" at bounding box center [235, 53] width 103 height 23
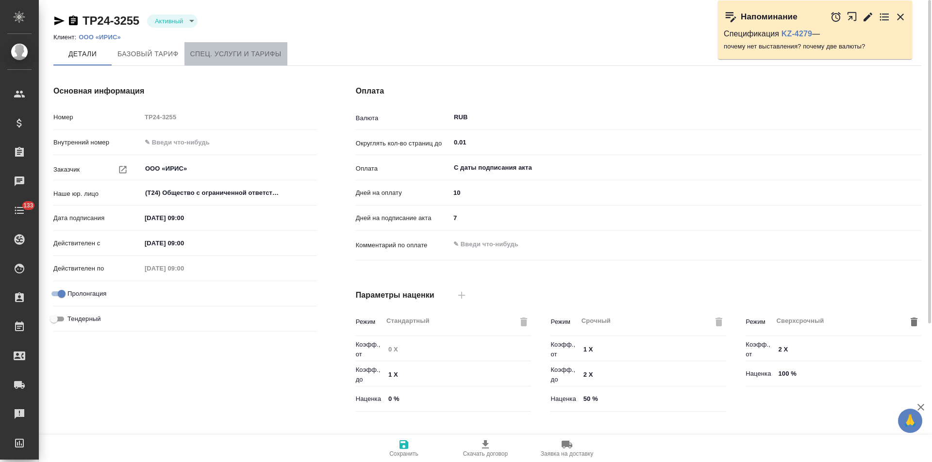
click at [236, 64] on button "Спец. услуги и тарифы" at bounding box center [235, 53] width 103 height 23
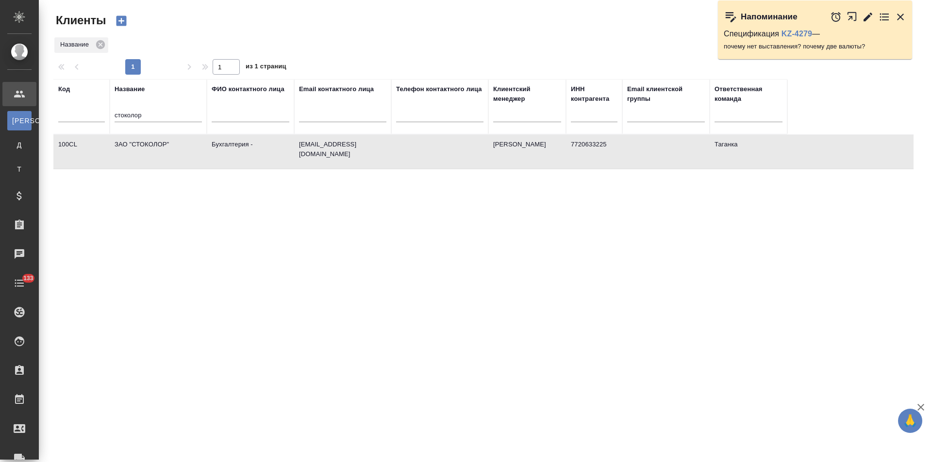
select select "RU"
drag, startPoint x: 117, startPoint y: 115, endPoint x: 95, endPoint y: 115, distance: 22.8
click at [95, 115] on tr "Код Название стоколор ФИО контактного лица Email контактного лица Телефон конта…" at bounding box center [420, 106] width 734 height 55
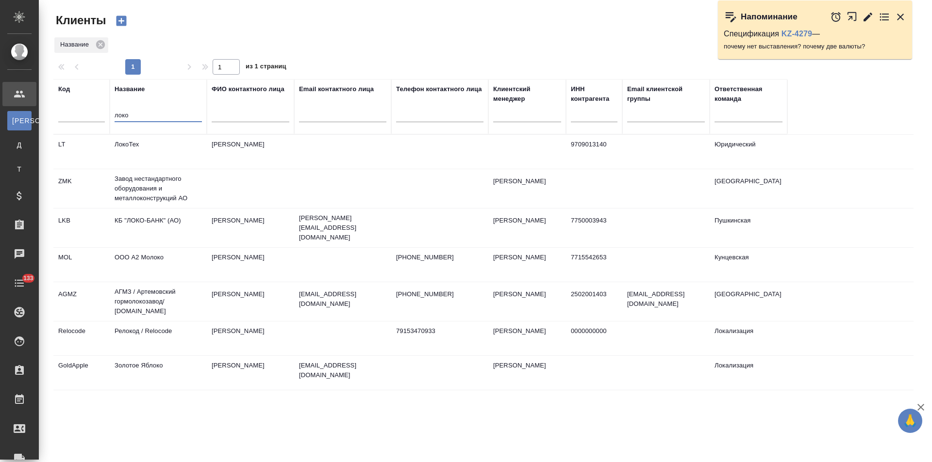
click at [157, 229] on td "КБ "ЛОКО-БАНК" (АО)" at bounding box center [158, 228] width 97 height 34
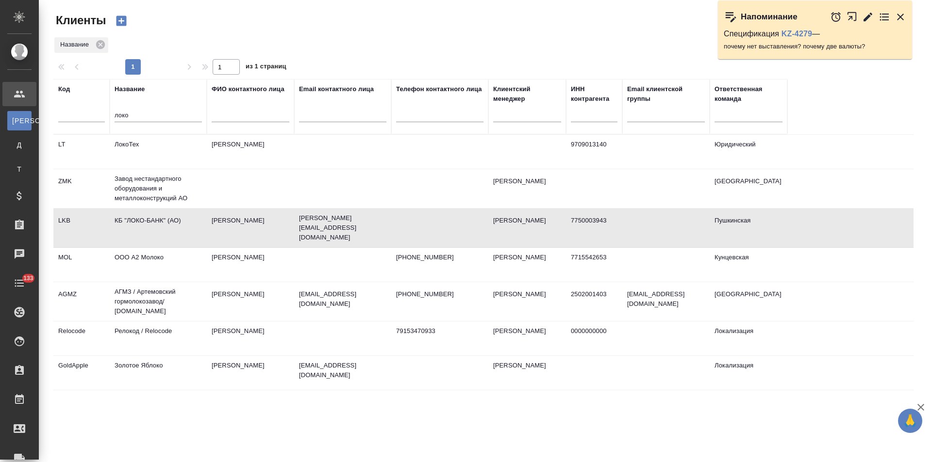
click at [157, 229] on td "КБ "ЛОКО-БАНК" (АО)" at bounding box center [158, 228] width 97 height 34
drag, startPoint x: 105, startPoint y: 115, endPoint x: 82, endPoint y: 115, distance: 22.8
click at [82, 115] on tr "Код Название локо ФИО контактного лица Email контактного лица Телефон контактно…" at bounding box center [420, 106] width 734 height 55
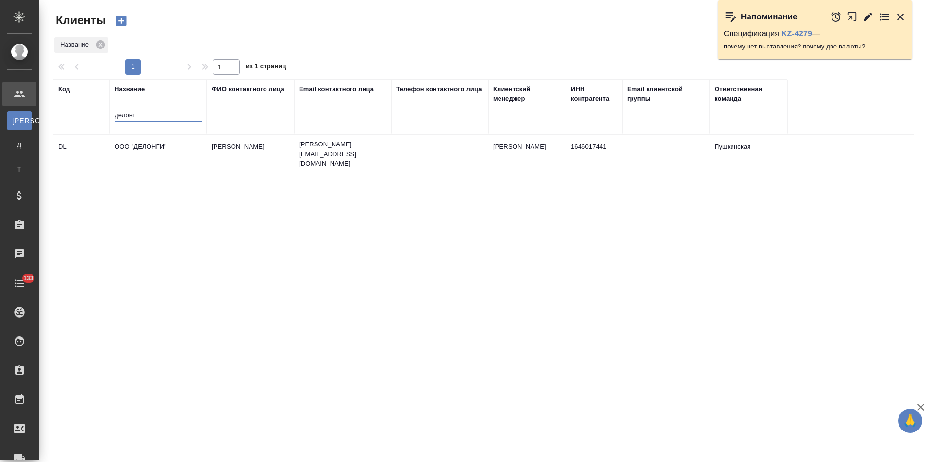
click at [147, 151] on td "ООО "ДЕЛОНГИ"" at bounding box center [158, 154] width 97 height 34
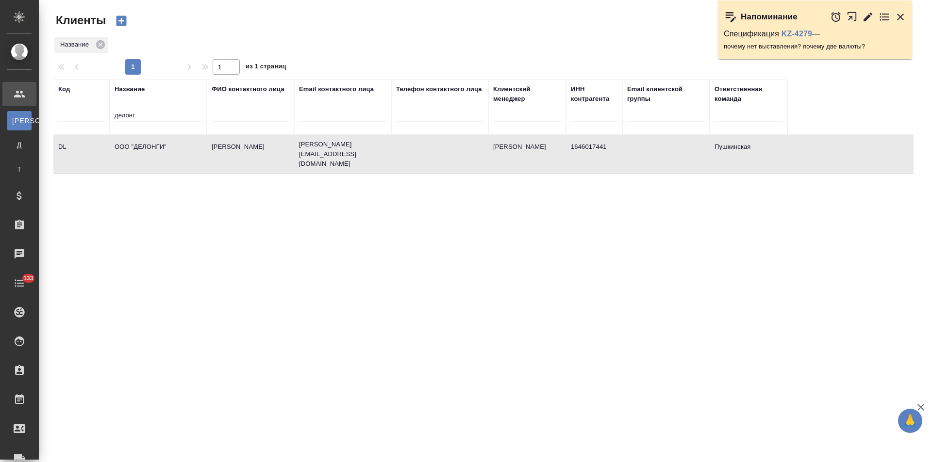
click at [147, 151] on td "ООО "ДЕЛОНГИ"" at bounding box center [158, 154] width 97 height 34
drag, startPoint x: 132, startPoint y: 115, endPoint x: 112, endPoint y: 115, distance: 20.4
click at [112, 115] on th "Название делонг" at bounding box center [158, 106] width 97 height 55
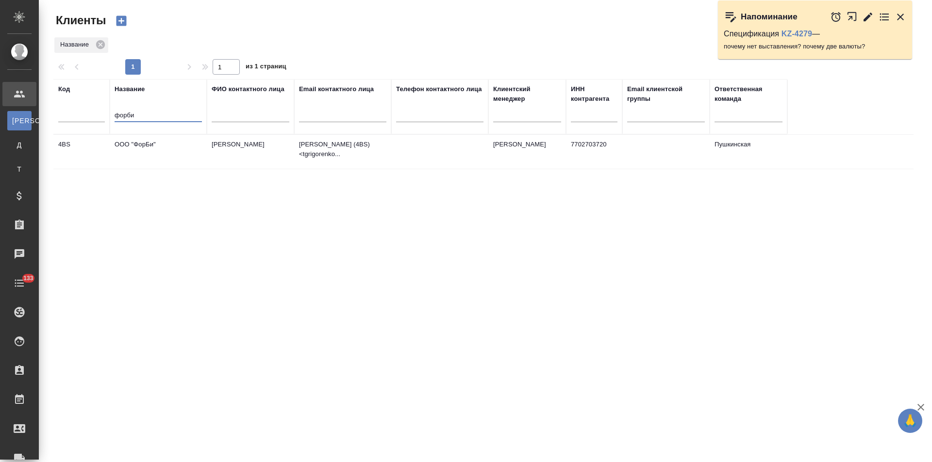
click at [163, 150] on td "ООО "ФорБи"" at bounding box center [158, 152] width 97 height 34
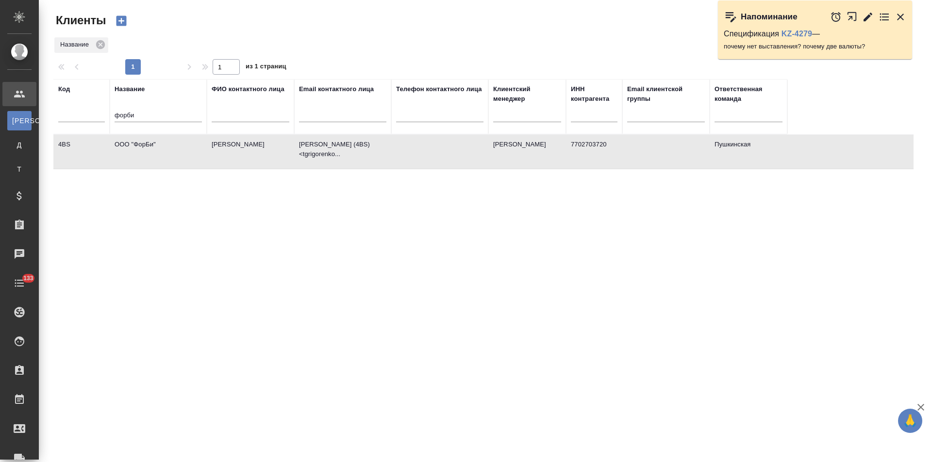
click at [163, 150] on td "ООО "ФорБи"" at bounding box center [158, 152] width 97 height 34
drag, startPoint x: 140, startPoint y: 115, endPoint x: 111, endPoint y: 121, distance: 29.8
click at [111, 121] on th "Название форби" at bounding box center [158, 106] width 97 height 55
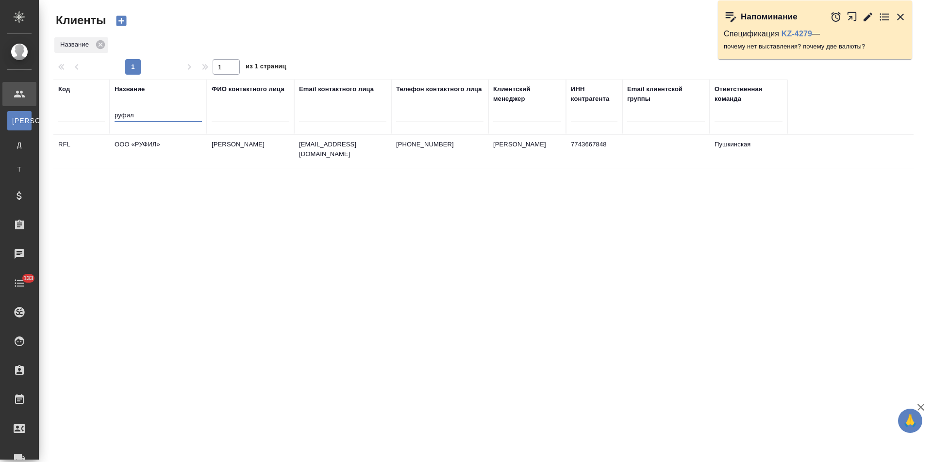
click at [167, 159] on td "ООО «РУФИЛ»" at bounding box center [158, 152] width 97 height 34
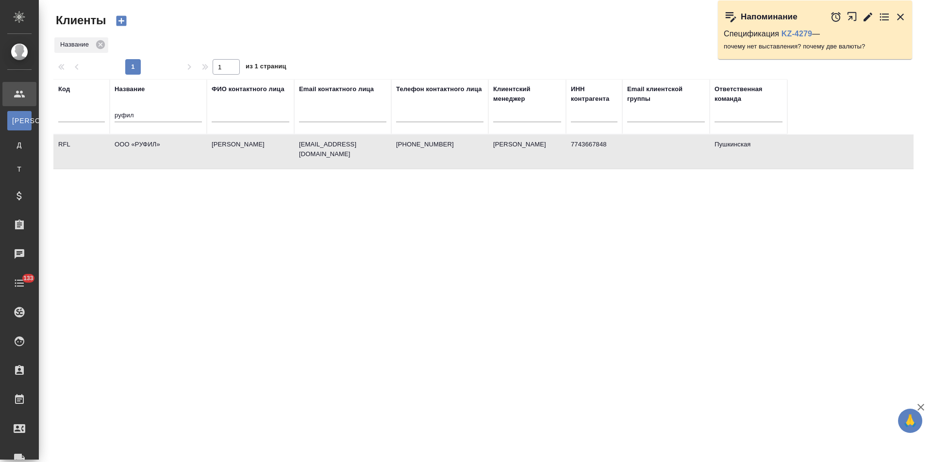
click at [167, 159] on td "ООО «РУФИЛ»" at bounding box center [158, 152] width 97 height 34
click at [146, 144] on td "ООО «РУФИЛ»" at bounding box center [158, 152] width 97 height 34
drag, startPoint x: 146, startPoint y: 117, endPoint x: 79, endPoint y: 120, distance: 67.0
click at [79, 120] on tr "Код Название руфил ФИО контактного лица Email контактного лица Телефон контактн…" at bounding box center [420, 106] width 734 height 55
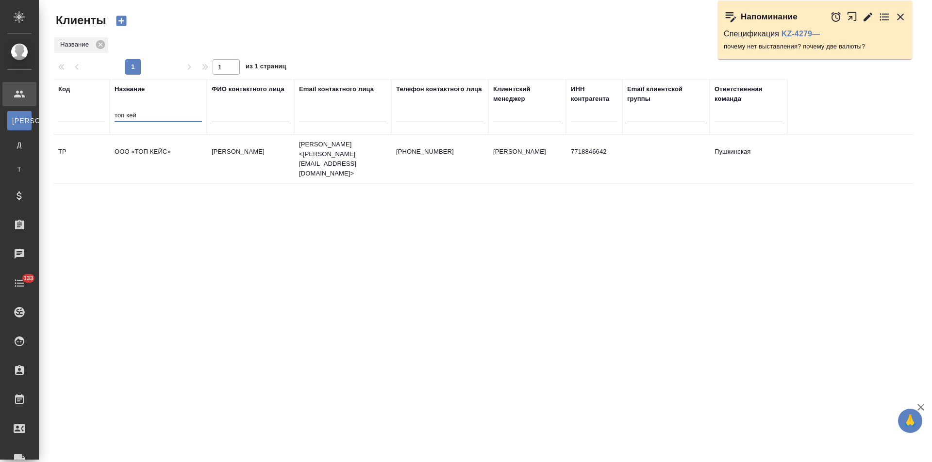
click at [156, 157] on td "ООО «ТОП КЕЙС»" at bounding box center [158, 159] width 97 height 34
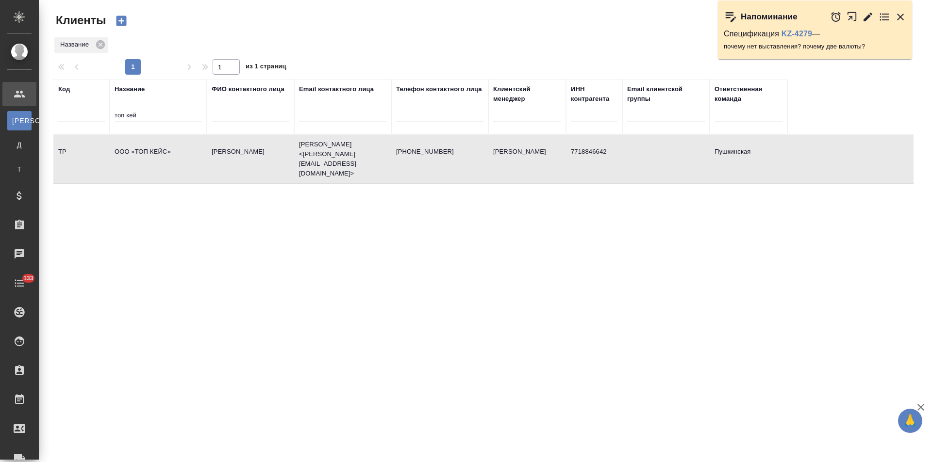
click at [156, 157] on td "ООО «ТОП КЕЙС»" at bounding box center [158, 159] width 97 height 34
drag, startPoint x: 152, startPoint y: 115, endPoint x: 98, endPoint y: 120, distance: 54.2
click at [98, 120] on tr "Код Название топ кей ФИО контактного лица Email контактного лица Телефон контак…" at bounding box center [420, 106] width 734 height 55
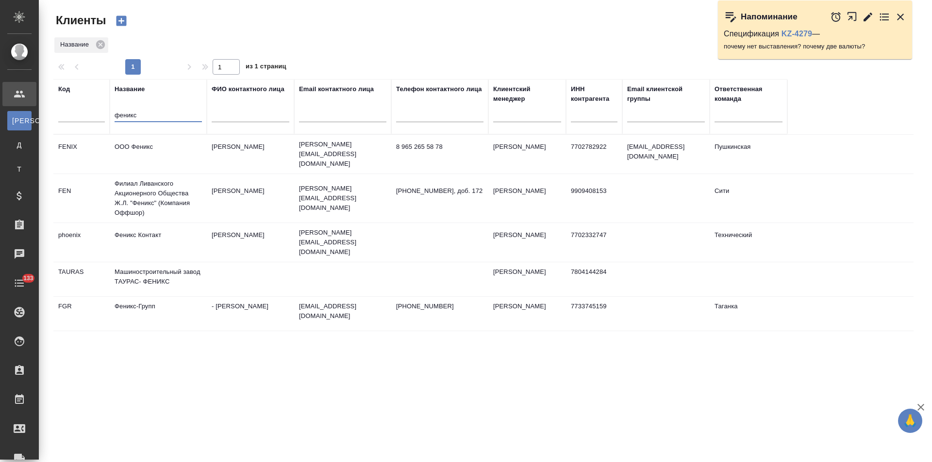
type input "феникс"
click at [180, 148] on td "ООО Феникс" at bounding box center [158, 154] width 97 height 34
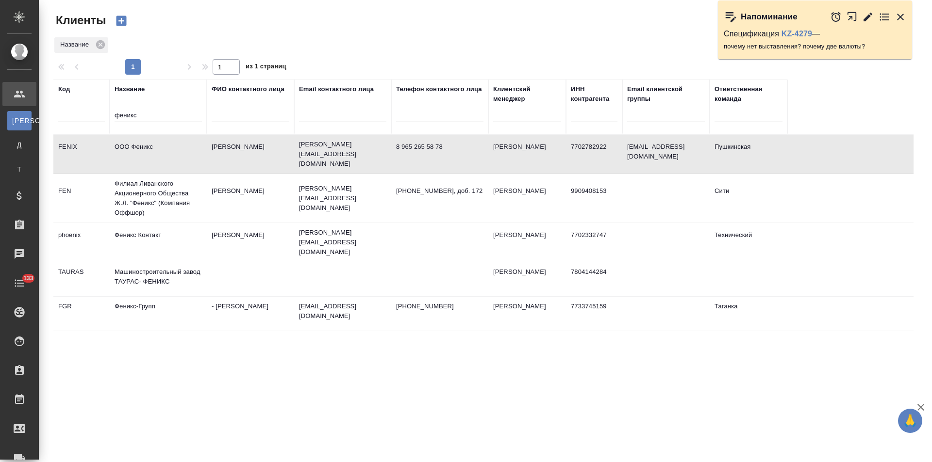
click at [180, 148] on td "ООО Феникс" at bounding box center [158, 154] width 97 height 34
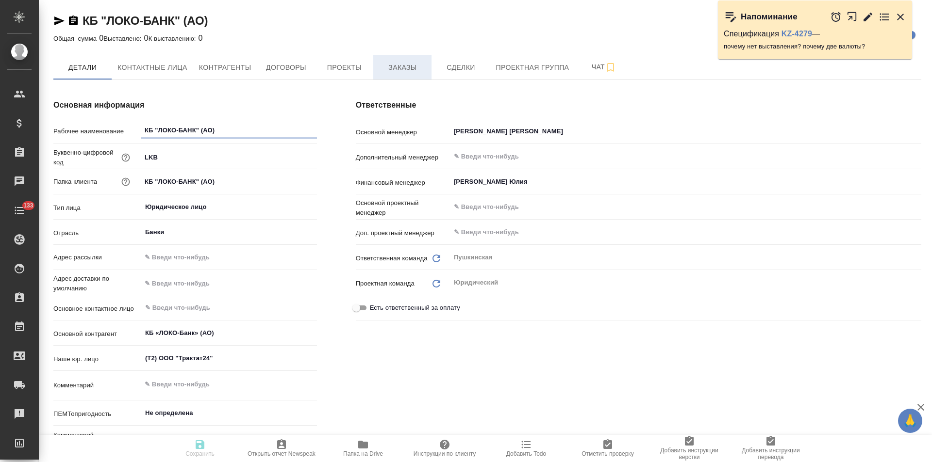
click at [398, 67] on span "Заказы" at bounding box center [402, 68] width 47 height 12
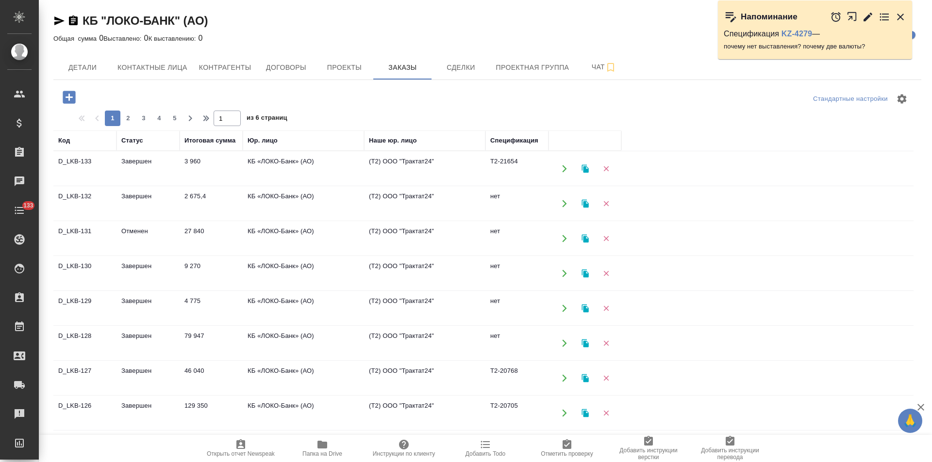
click at [335, 165] on td "КБ «ЛОКО-Банк» (АО)" at bounding box center [303, 169] width 121 height 34
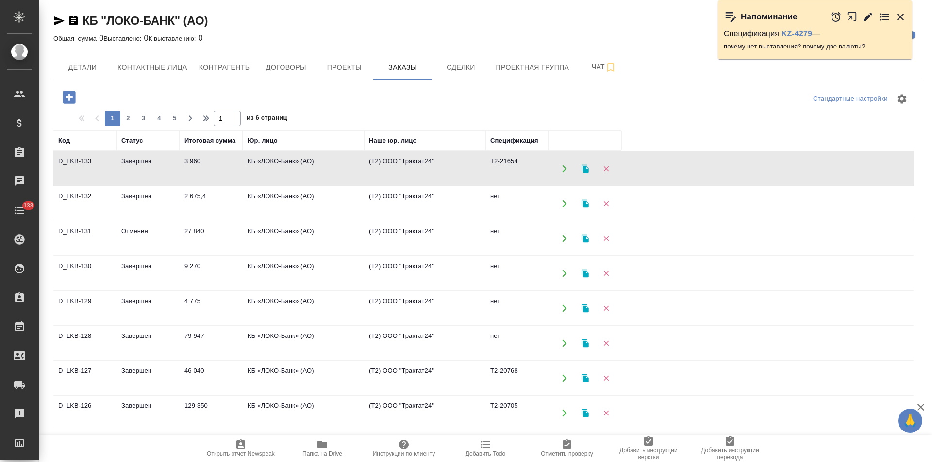
click at [335, 165] on td "КБ «ЛОКО-Банк» (АО)" at bounding box center [303, 169] width 121 height 34
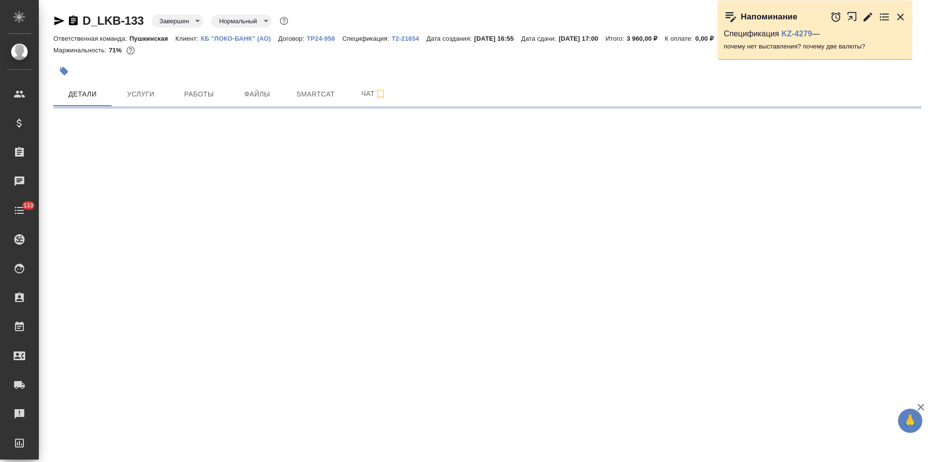
select select "RU"
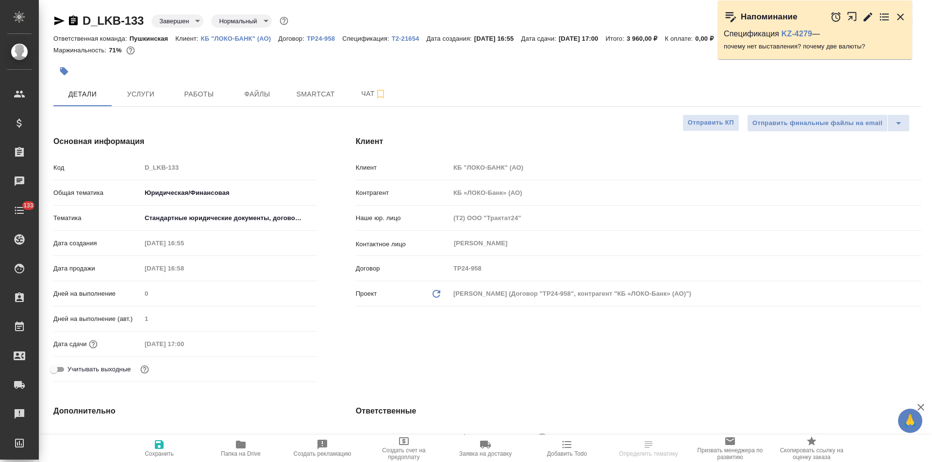
type textarea "x"
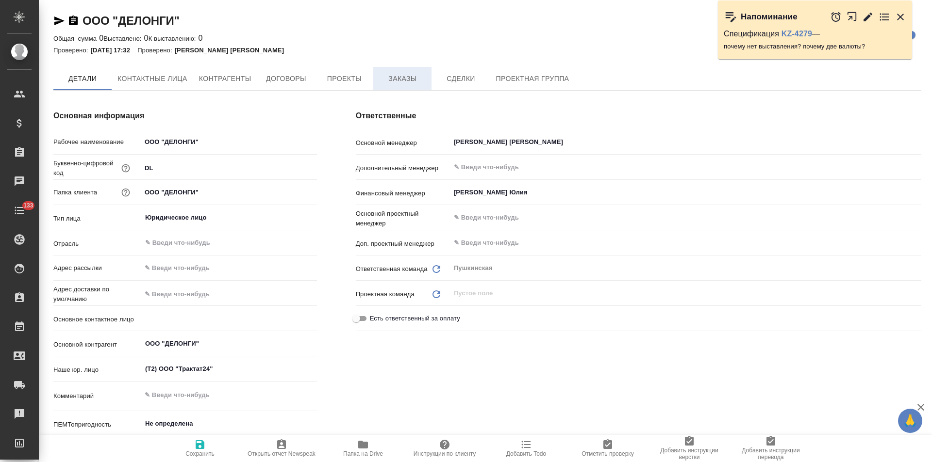
click at [396, 81] on span "Заказы" at bounding box center [402, 79] width 47 height 12
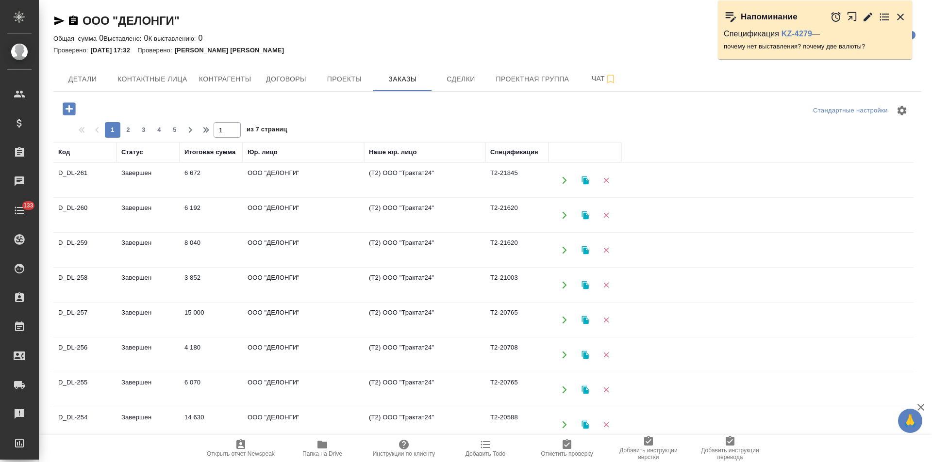
click at [321, 176] on td "ООО "ДЕЛОНГИ"" at bounding box center [303, 181] width 121 height 34
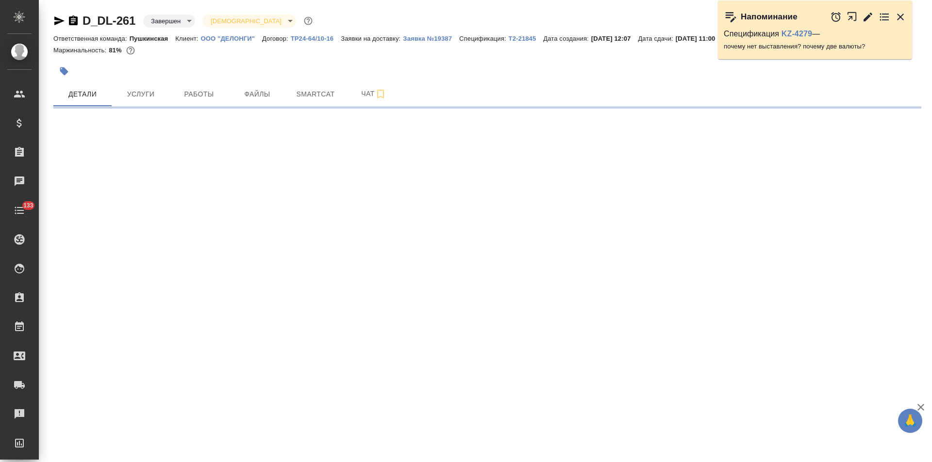
select select "RU"
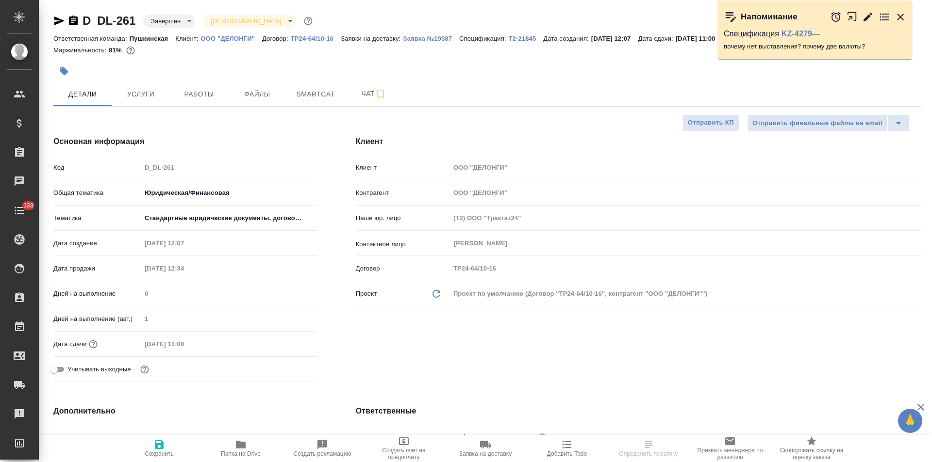
type textarea "x"
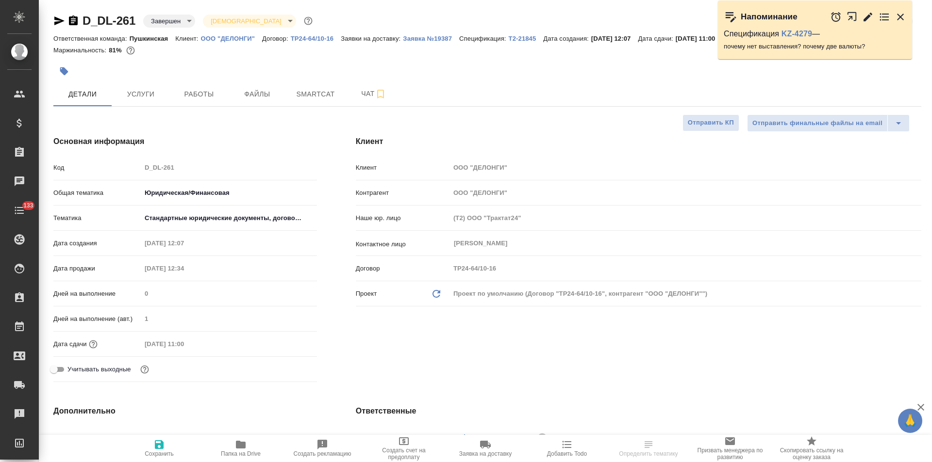
type textarea "x"
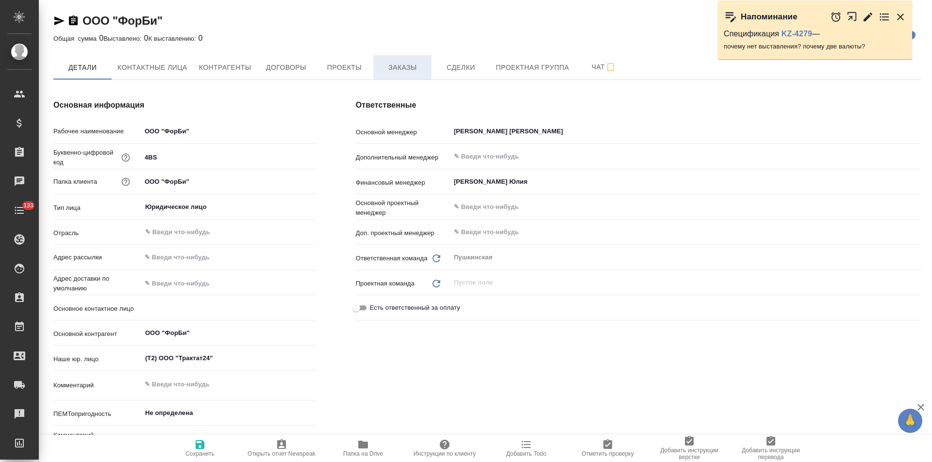
click at [397, 71] on span "Заказы" at bounding box center [402, 68] width 47 height 12
type textarea "x"
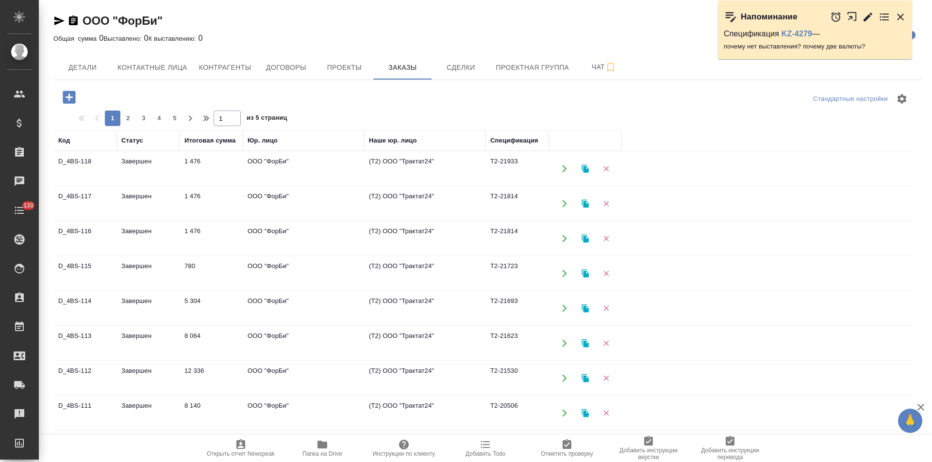
click at [342, 168] on td "ООО "ФорБи"" at bounding box center [303, 169] width 121 height 34
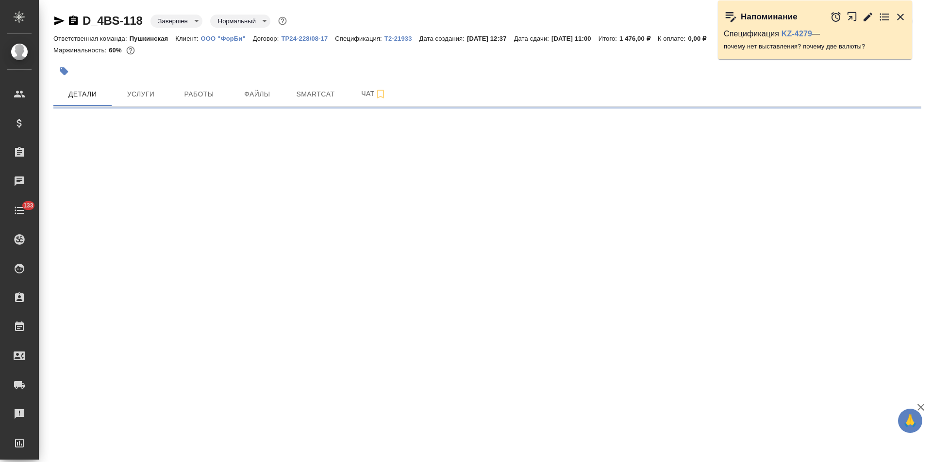
select select "RU"
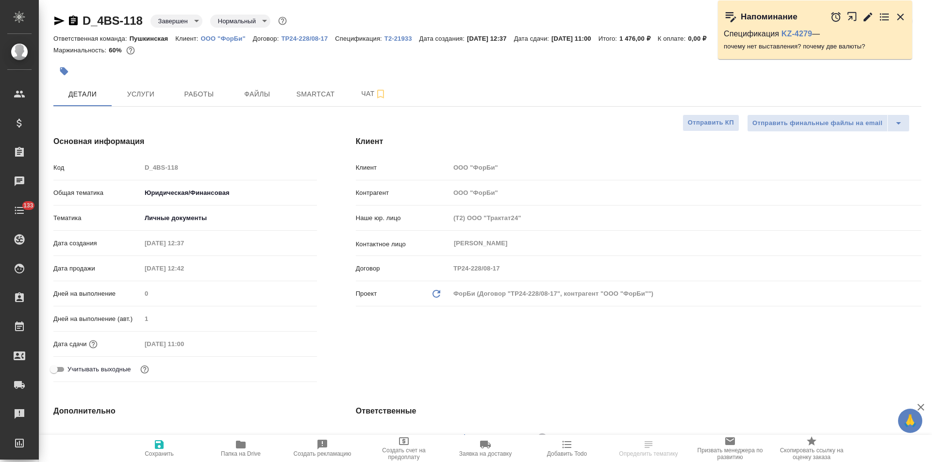
type textarea "x"
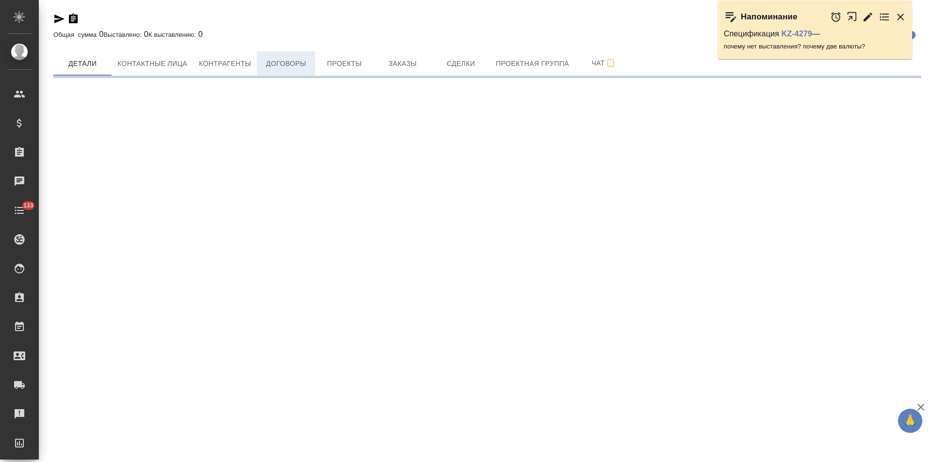
click at [289, 74] on button "Договоры" at bounding box center [286, 63] width 58 height 24
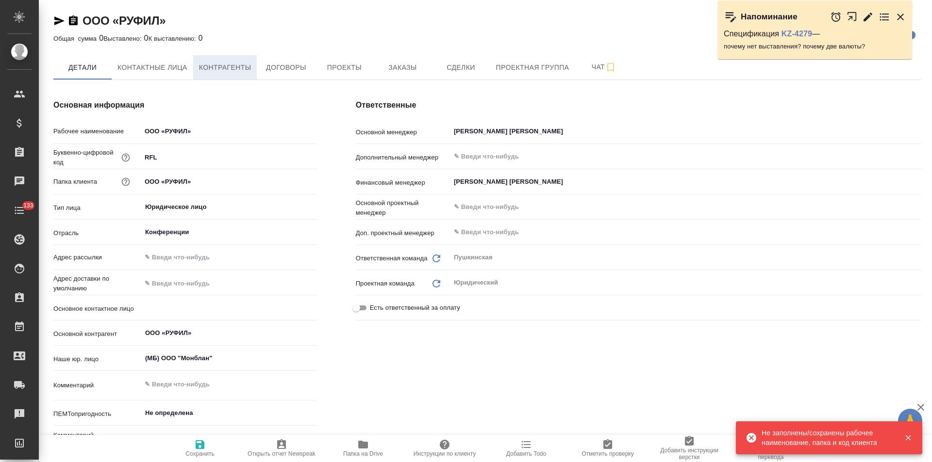
click at [212, 70] on span "Контрагенты" at bounding box center [225, 68] width 52 height 12
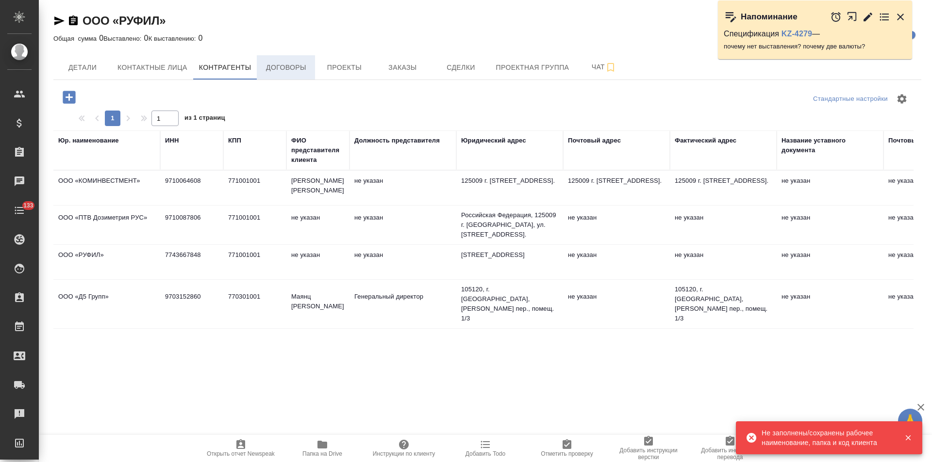
click at [282, 72] on span "Договоры" at bounding box center [286, 68] width 47 height 12
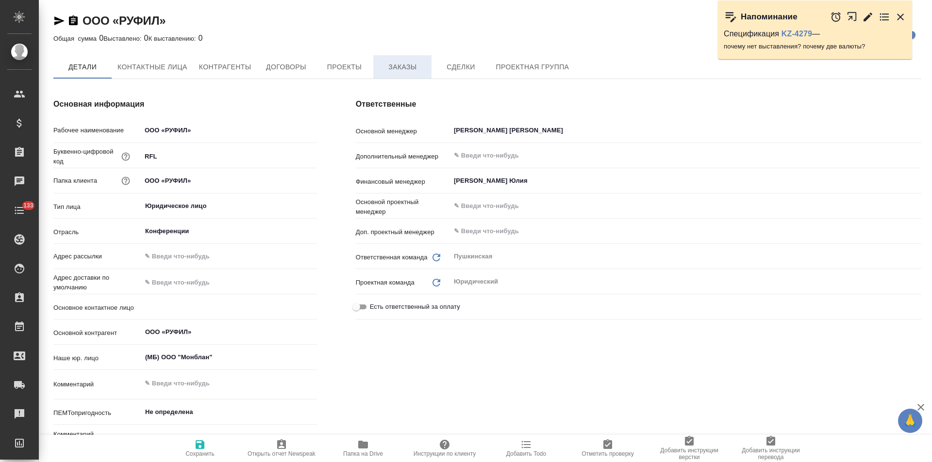
click at [397, 73] on button "Заказы" at bounding box center [402, 66] width 58 height 23
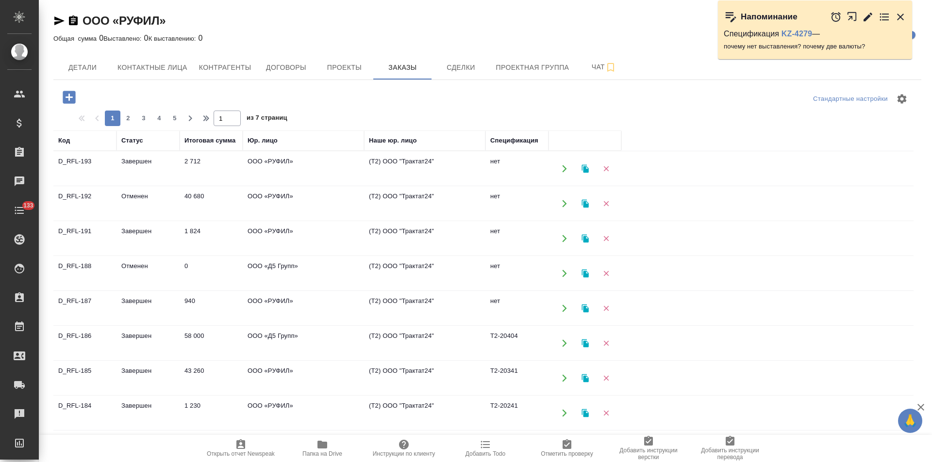
click at [348, 169] on td "ООО «РУФИЛ»" at bounding box center [303, 169] width 121 height 34
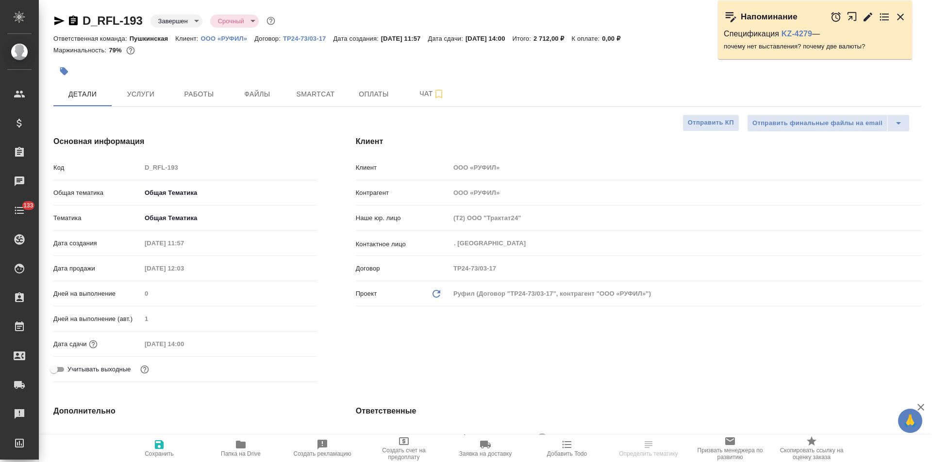
select select "RU"
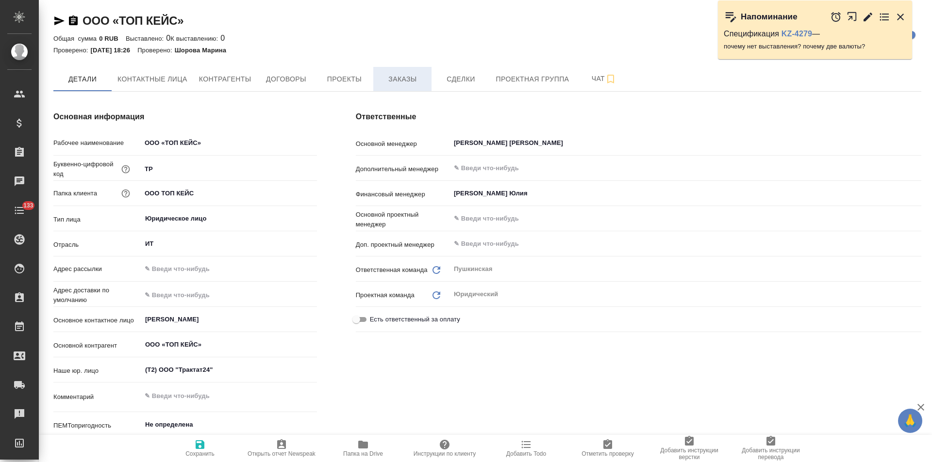
click at [399, 80] on span "Заказы" at bounding box center [402, 79] width 47 height 12
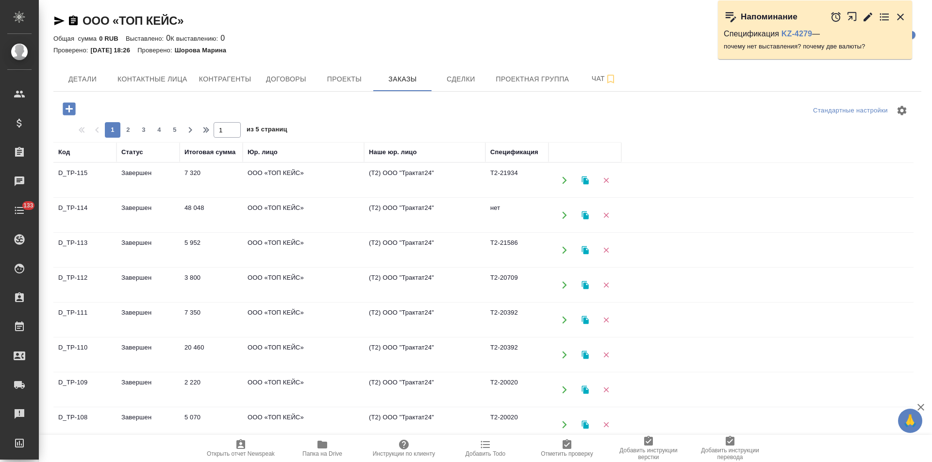
click at [416, 175] on td "(Т2) ООО "Трактат24"" at bounding box center [424, 181] width 121 height 34
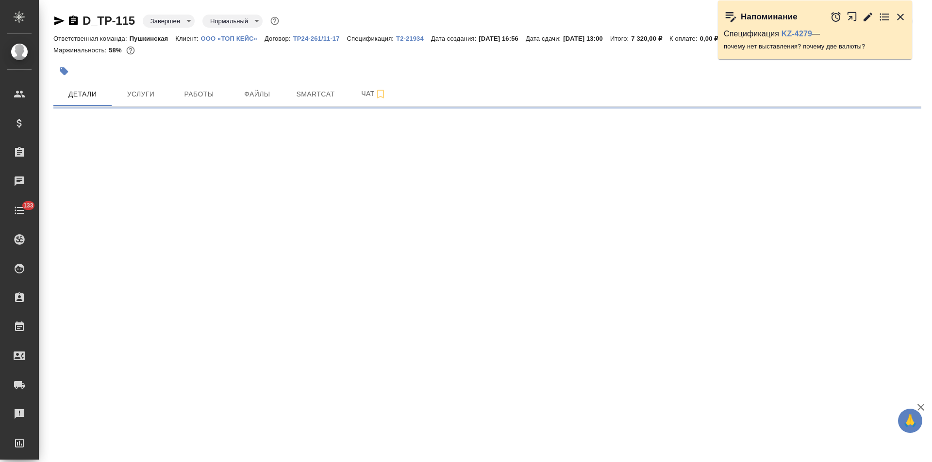
select select "RU"
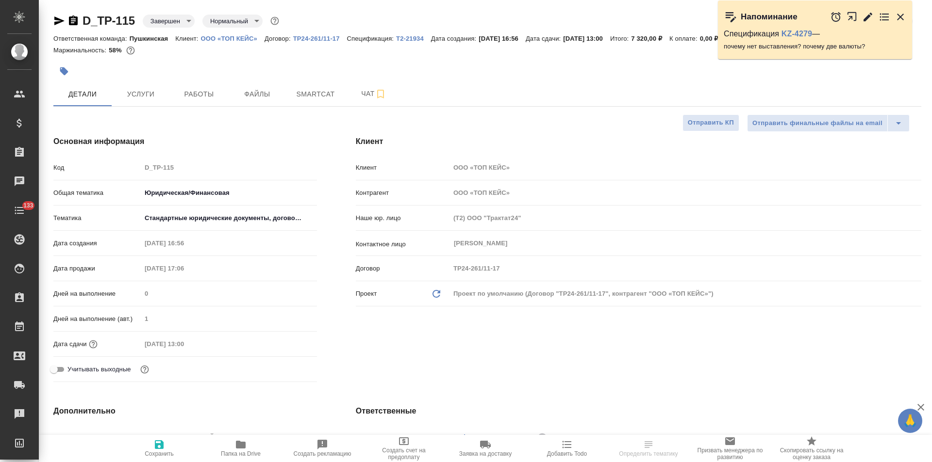
type textarea "x"
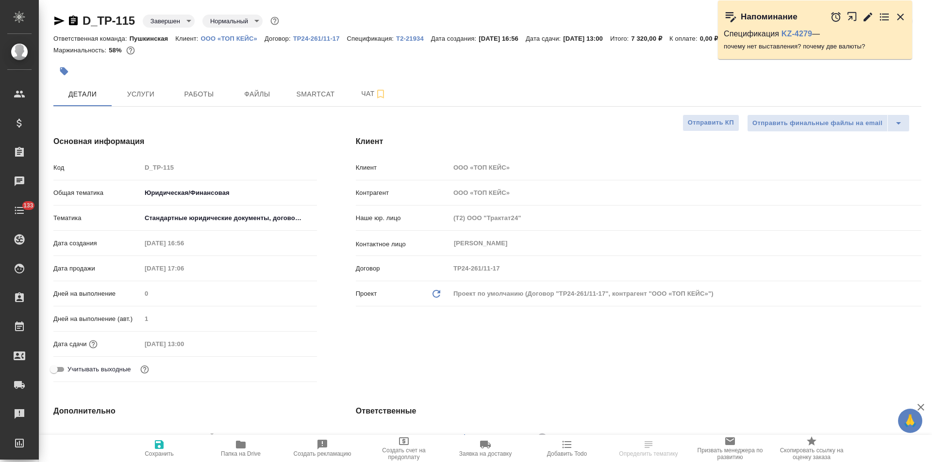
type textarea "x"
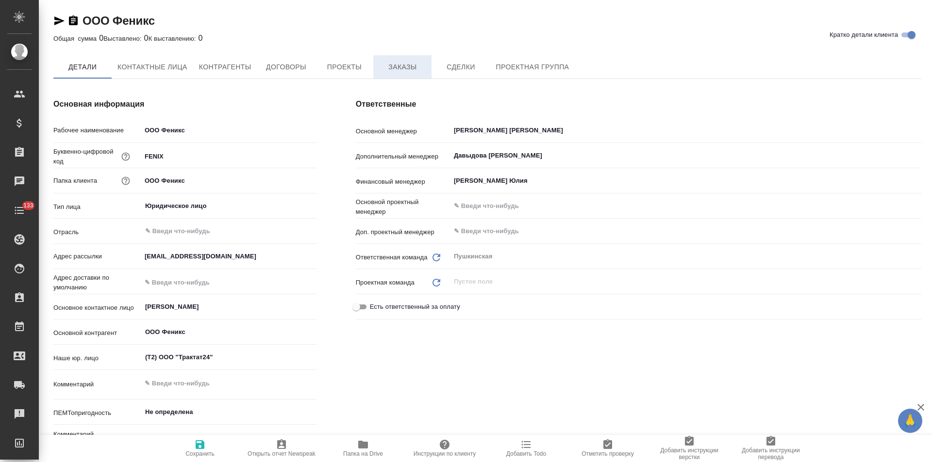
type textarea "x"
click at [394, 72] on span "Заказы" at bounding box center [402, 68] width 47 height 12
type textarea "x"
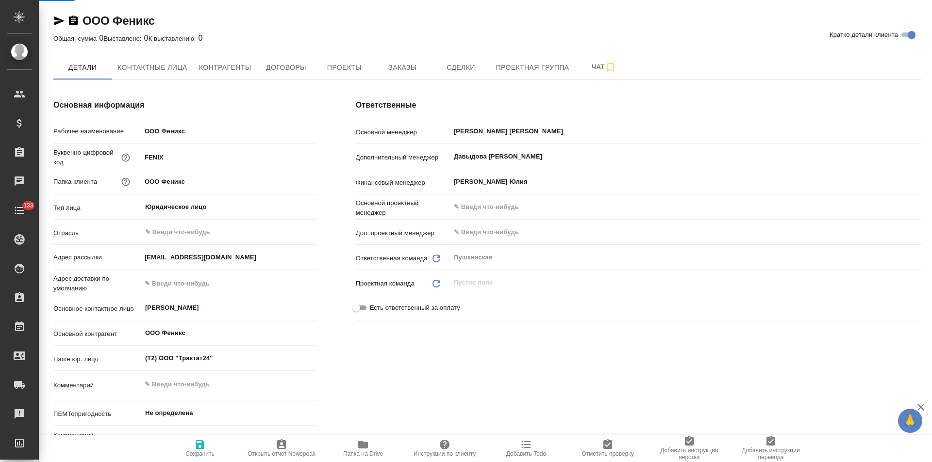
type textarea "x"
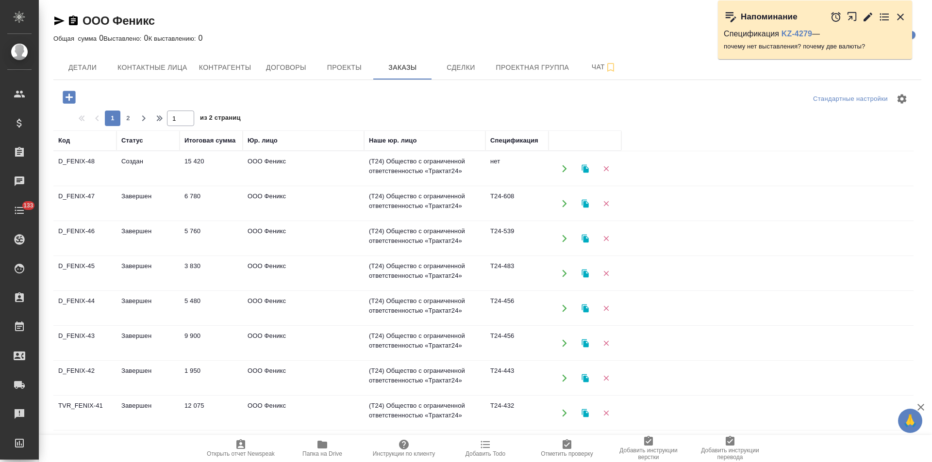
click at [301, 169] on td "ООО Феникс" at bounding box center [303, 169] width 121 height 34
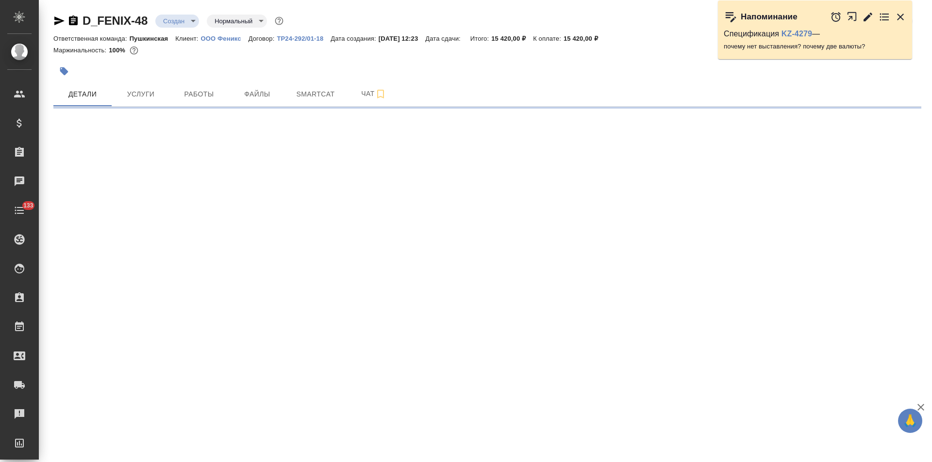
select select "RU"
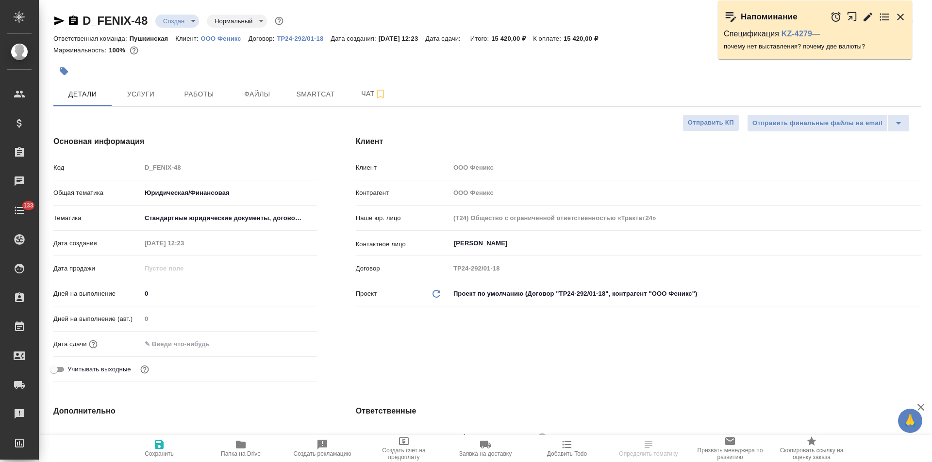
type textarea "x"
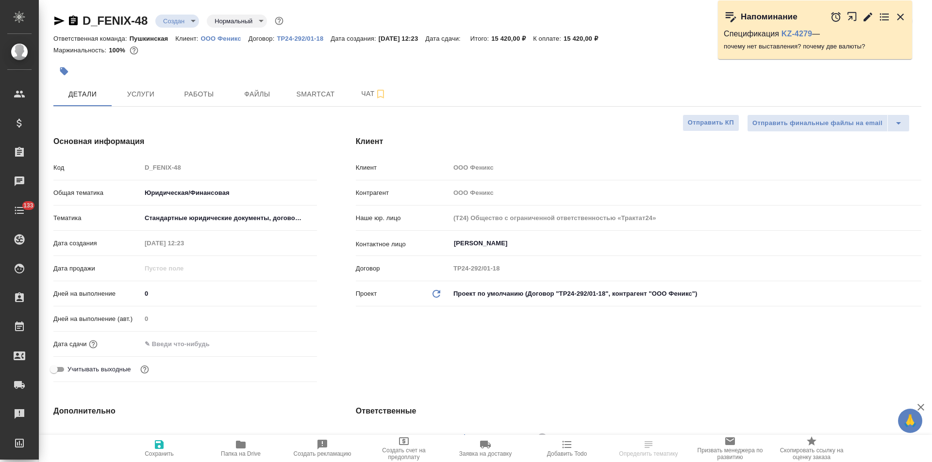
type textarea "x"
